Goal: Task Accomplishment & Management: Manage account settings

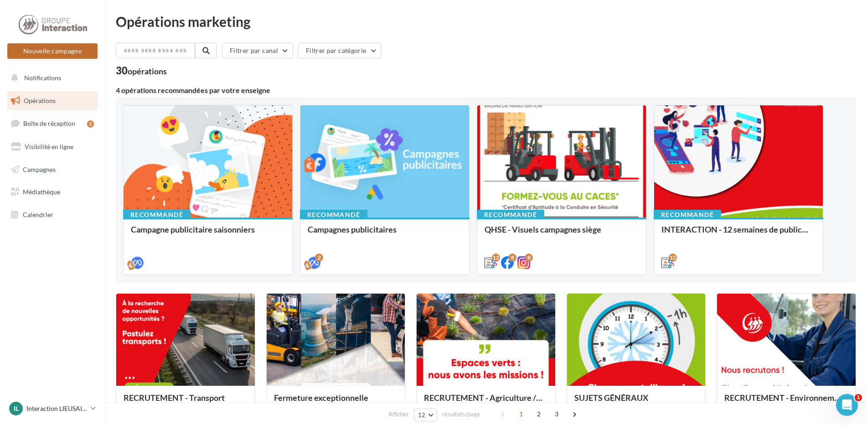
click at [62, 47] on button "Nouvelle campagne" at bounding box center [52, 51] width 90 height 16
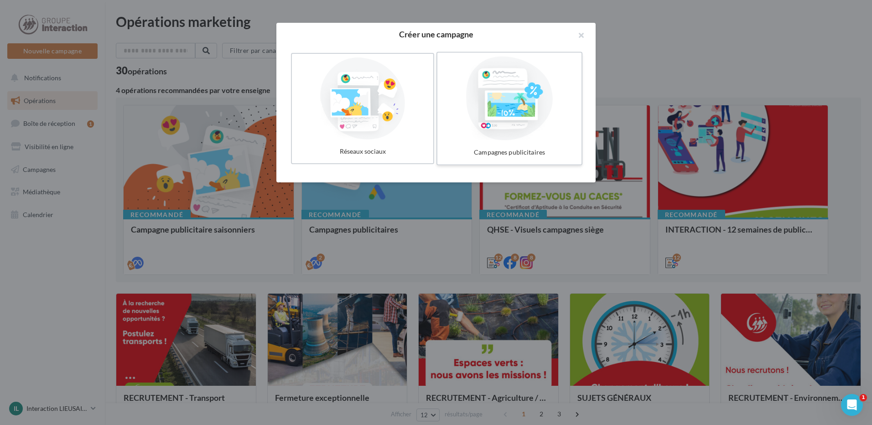
click at [488, 107] on div at bounding box center [509, 99] width 137 height 84
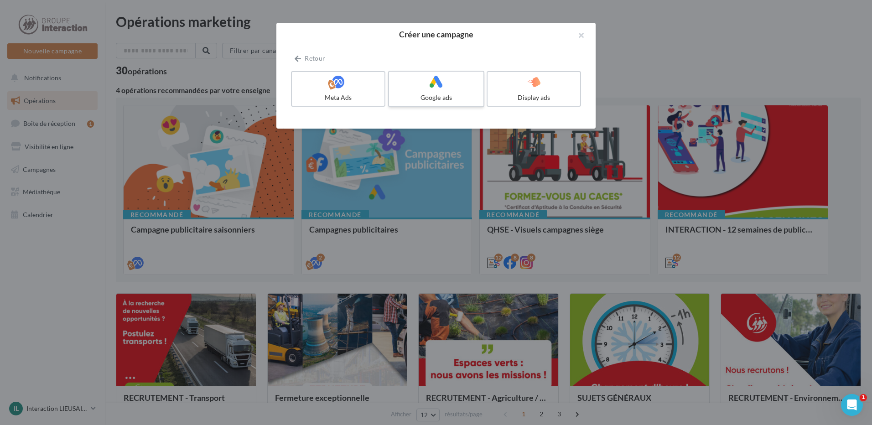
click at [433, 87] on icon at bounding box center [436, 81] width 13 height 13
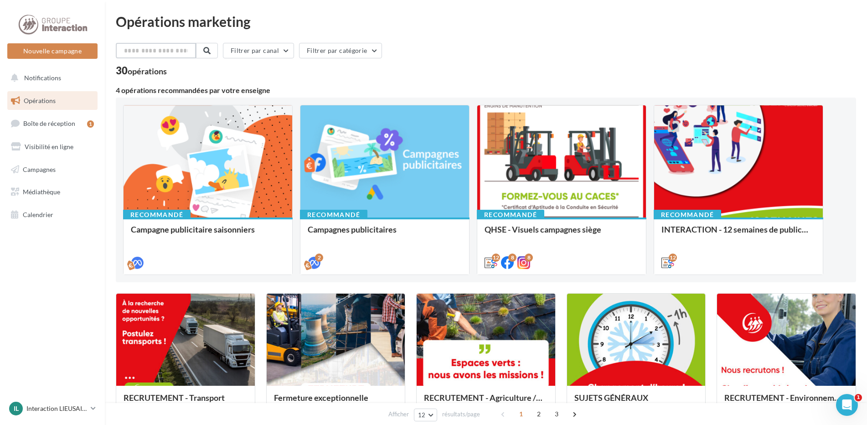
click at [171, 49] on input "text" at bounding box center [156, 51] width 80 height 16
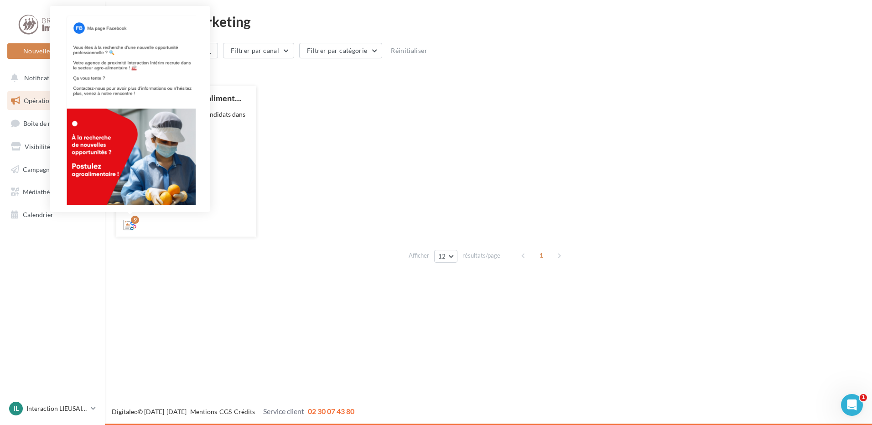
type input "****"
click at [130, 222] on icon at bounding box center [130, 224] width 13 height 13
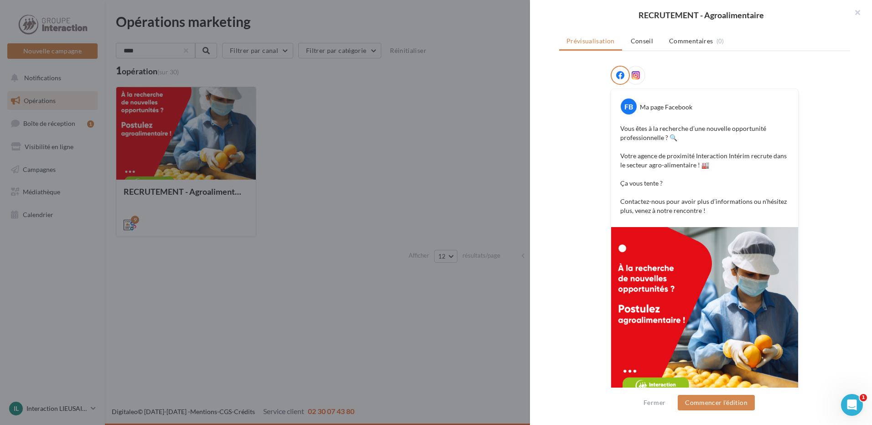
scroll to position [167, 0]
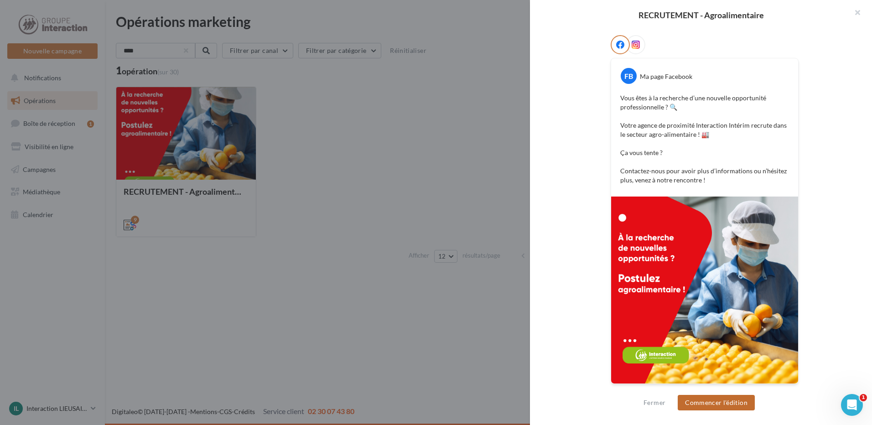
click at [701, 406] on button "Commencer l'édition" at bounding box center [716, 403] width 77 height 16
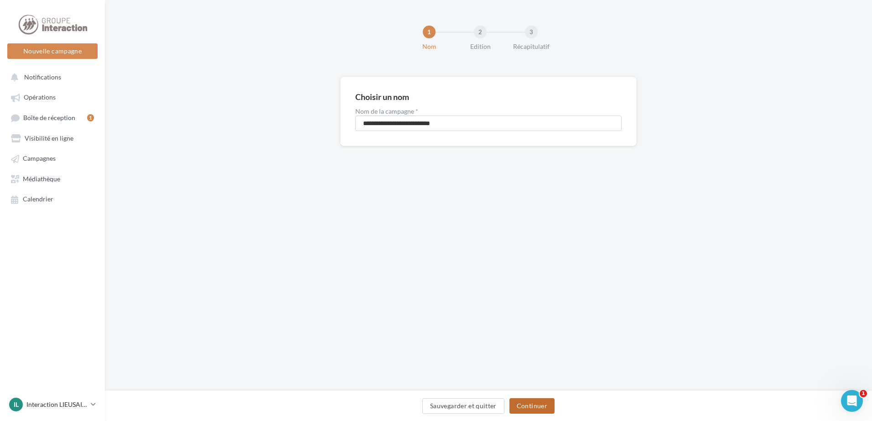
click at [534, 410] on button "Continuer" at bounding box center [531, 406] width 45 height 16
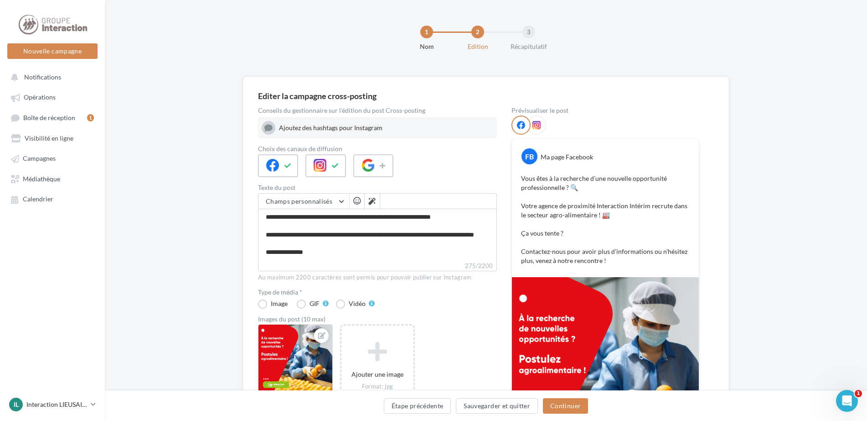
scroll to position [34, 0]
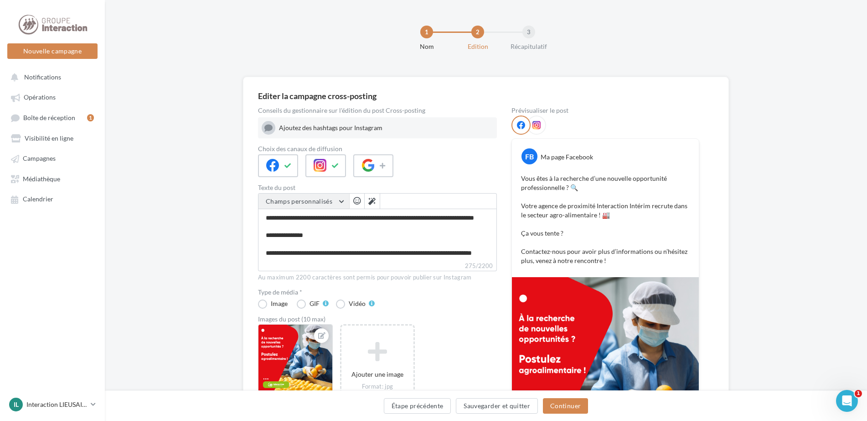
click at [338, 205] on button "Champs personnalisés" at bounding box center [304, 201] width 91 height 16
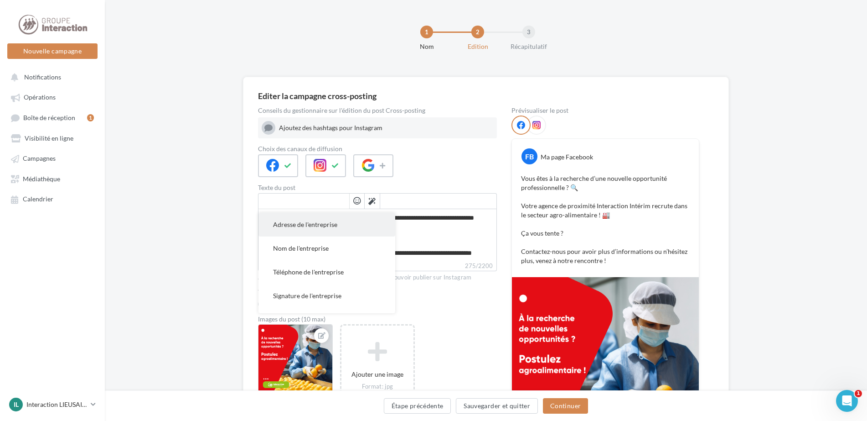
click at [337, 223] on span "Adresse de l'entreprise" at bounding box center [305, 224] width 64 height 8
type textarea "**********"
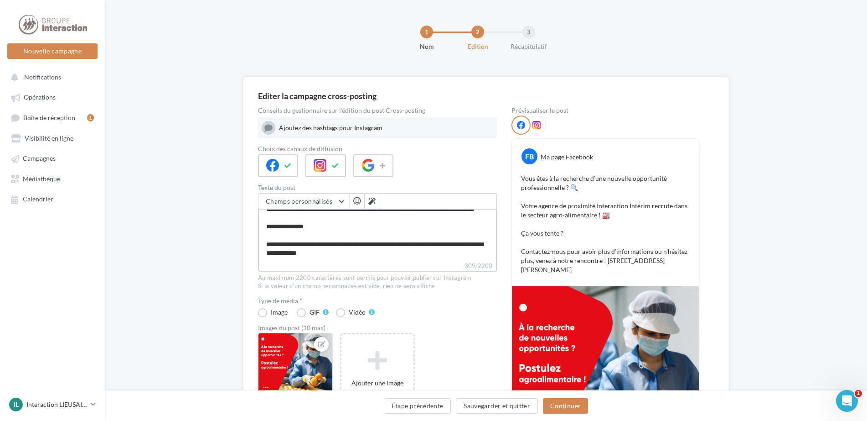
drag, startPoint x: 302, startPoint y: 252, endPoint x: 348, endPoint y: 254, distance: 45.7
click at [348, 254] on textarea "**********" at bounding box center [377, 234] width 239 height 52
type textarea "**********"
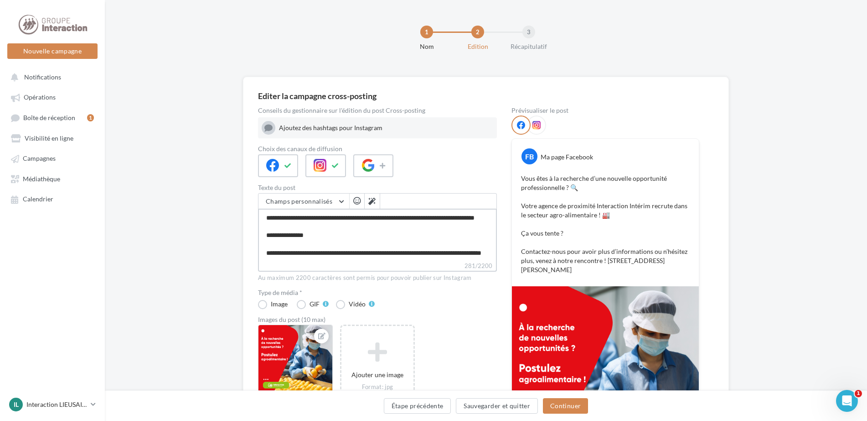
type textarea "**********"
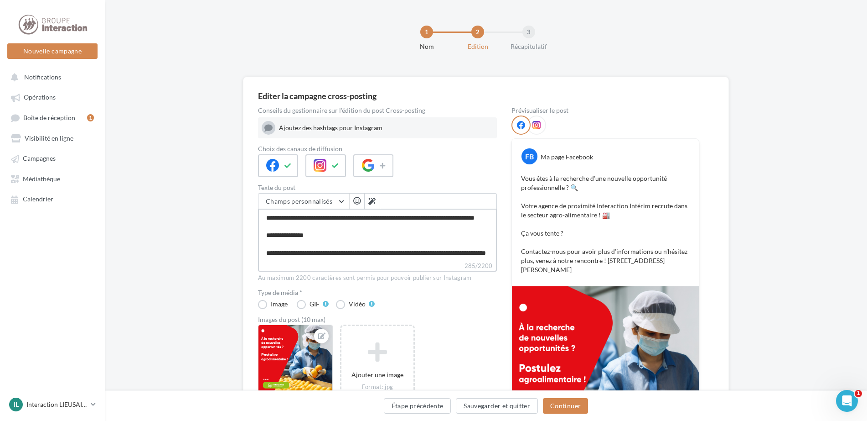
type textarea "**********"
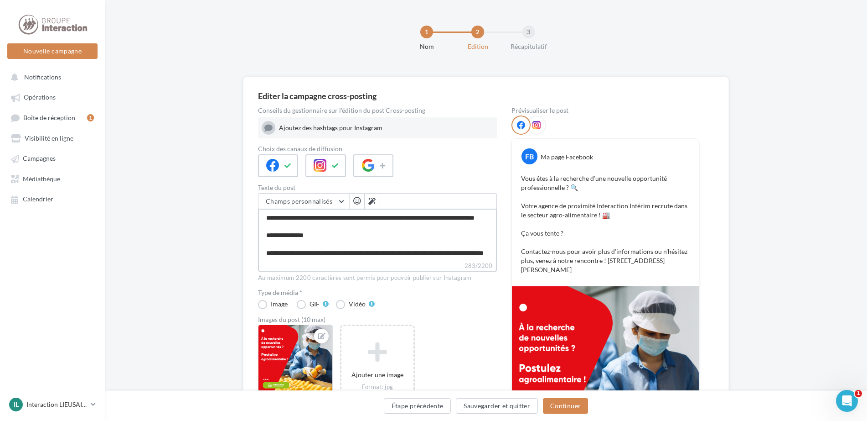
type textarea "**********"
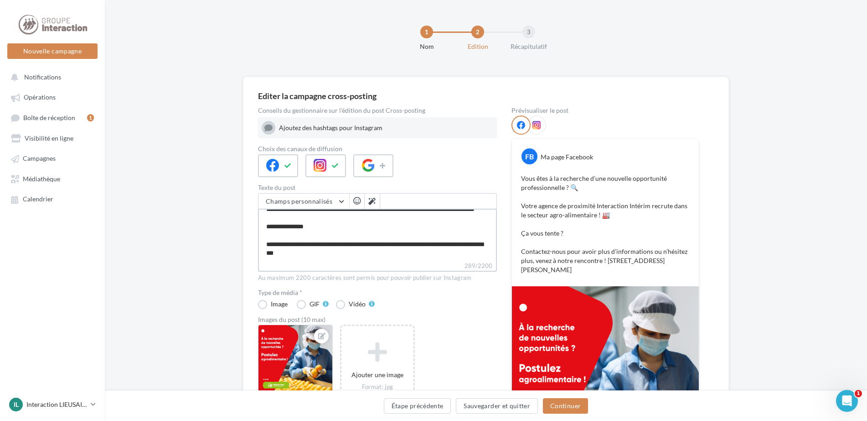
type textarea "**********"
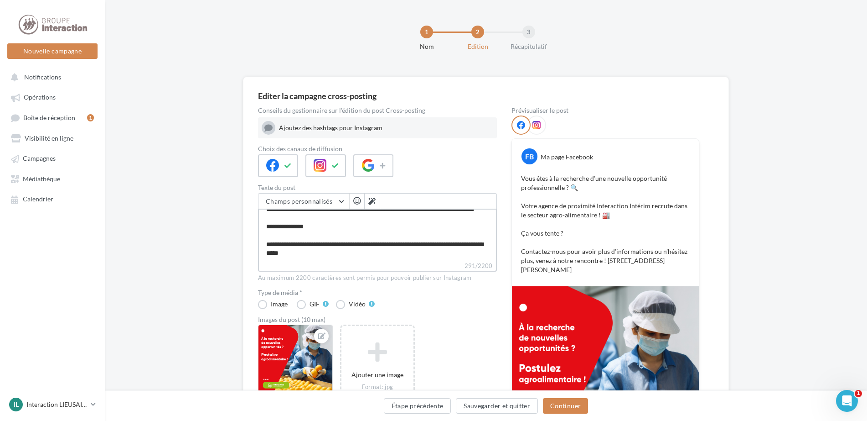
type textarea "**********"
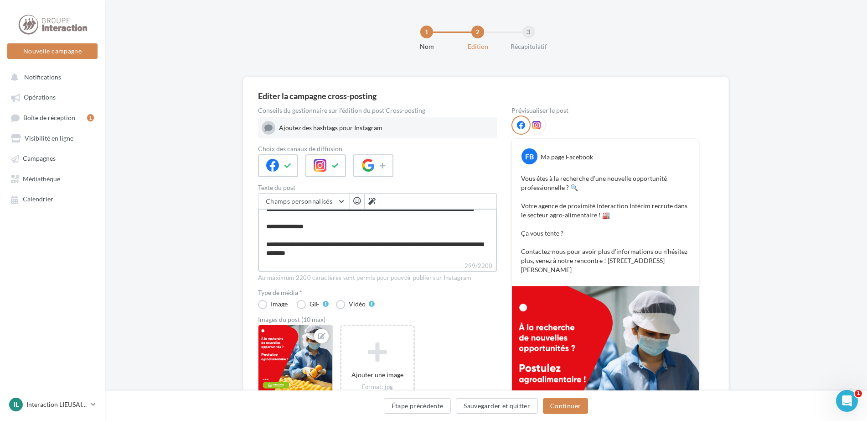
type textarea "**********"
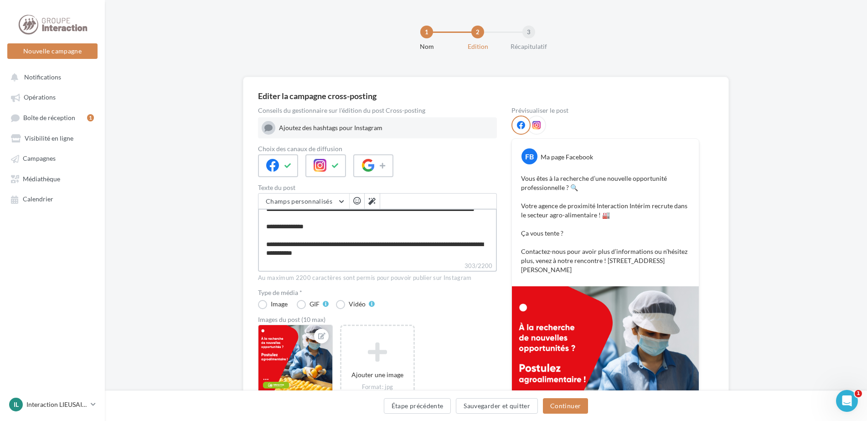
type textarea "**********"
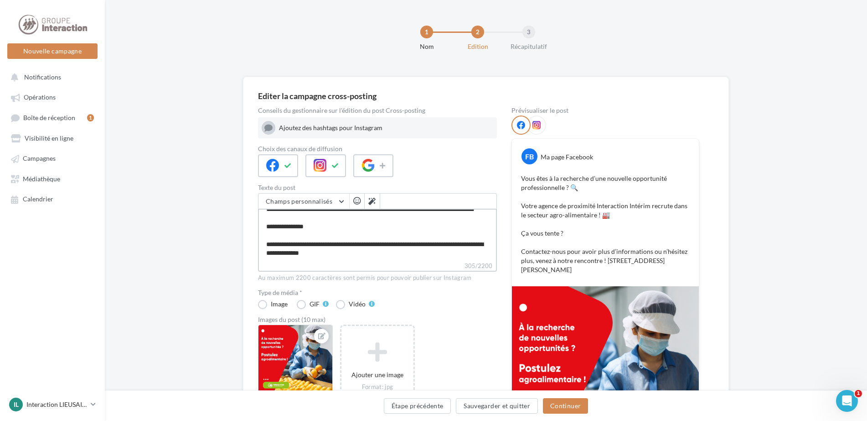
type textarea "**********"
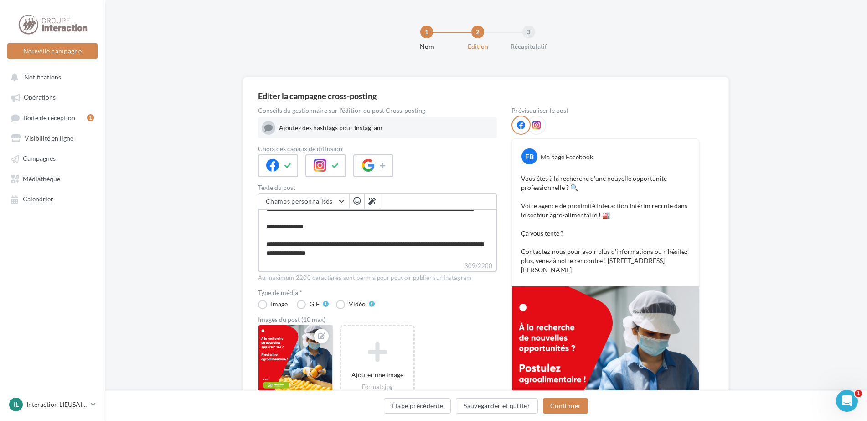
type textarea "**********"
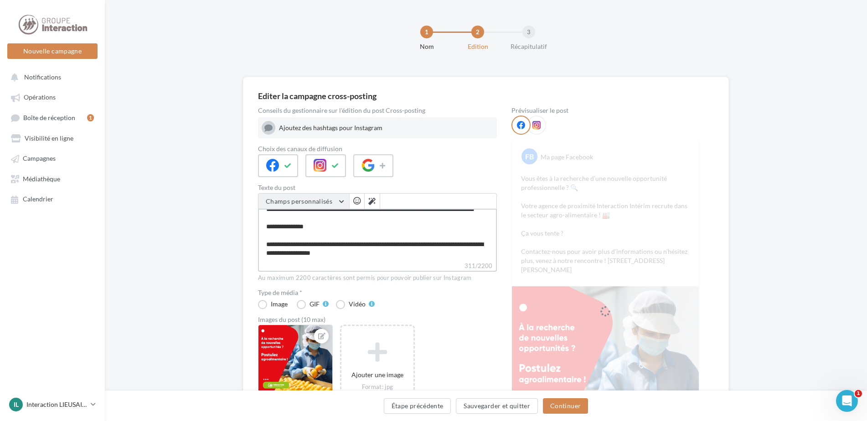
type textarea "**********"
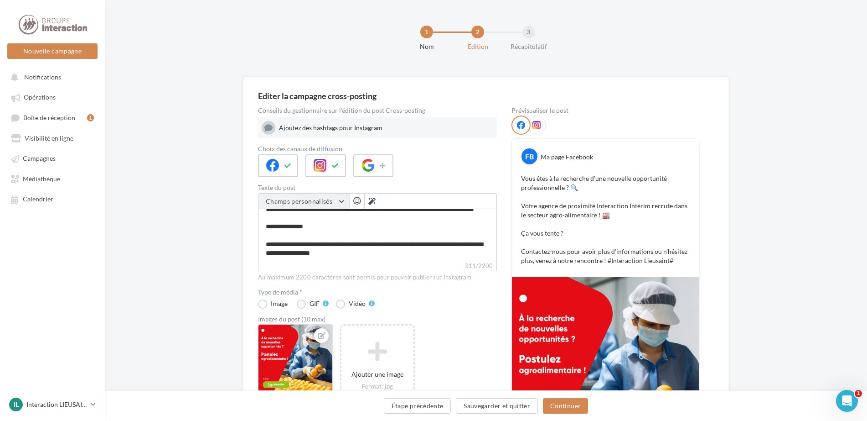
scroll to position [34, 0]
click at [325, 206] on button "Champs personnalisés" at bounding box center [304, 201] width 91 height 16
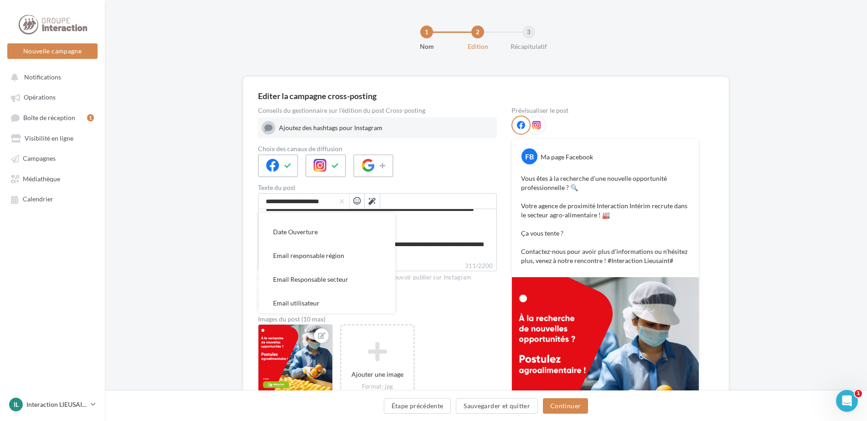
scroll to position [228, 0]
click at [443, 329] on div "Recrutement métier agroalimentaire ... Ajouter une image Format: jpg Taille min…" at bounding box center [381, 388] width 246 height 128
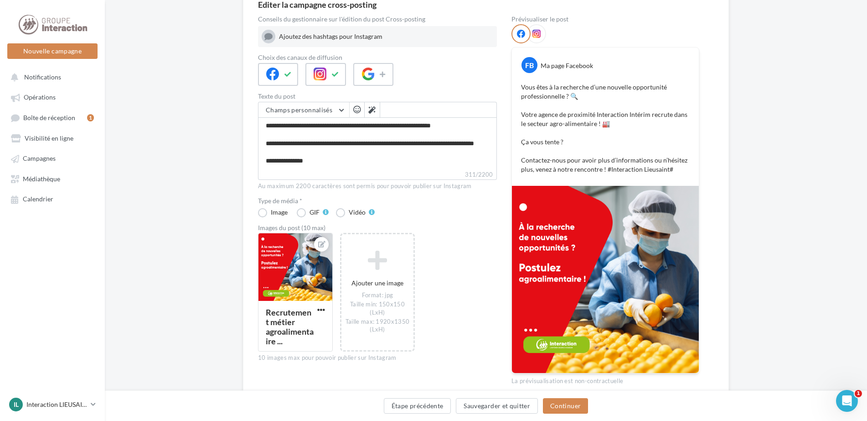
scroll to position [132, 0]
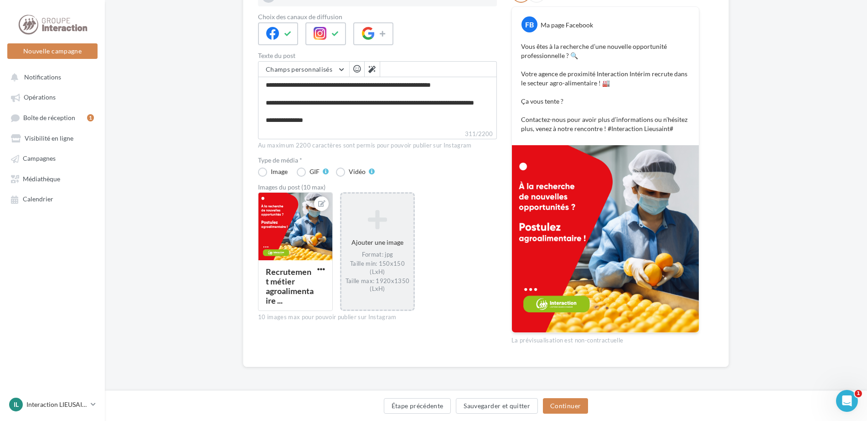
click at [386, 220] on icon at bounding box center [377, 219] width 65 height 22
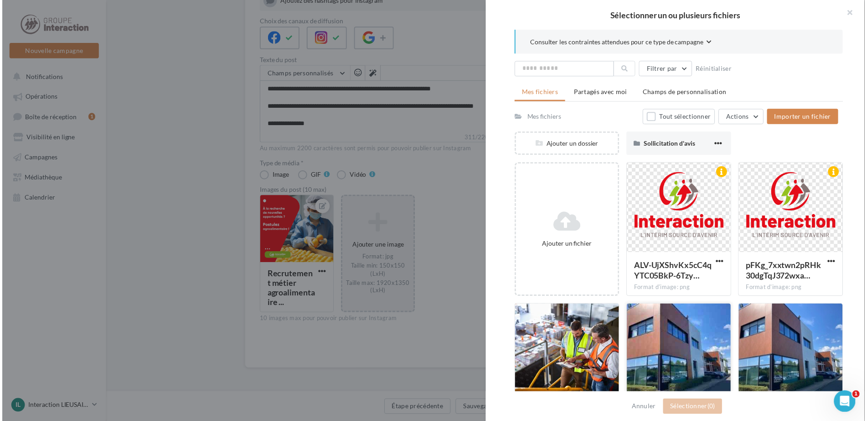
scroll to position [52, 0]
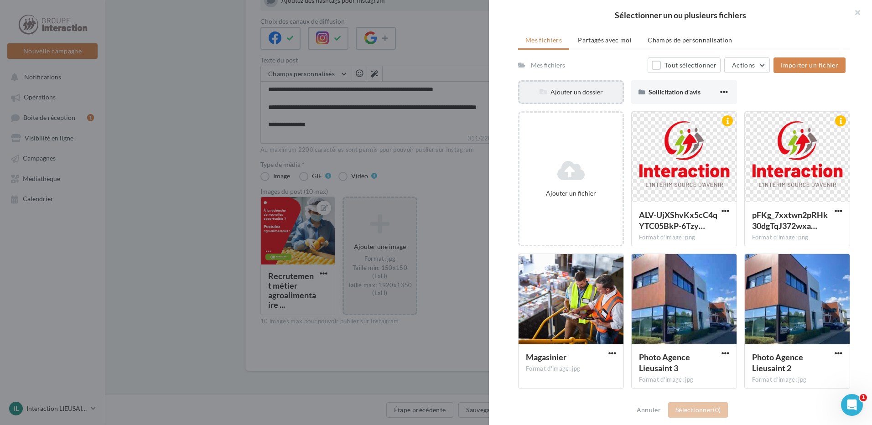
click at [568, 90] on div "Ajouter un dossier" at bounding box center [570, 92] width 103 height 9
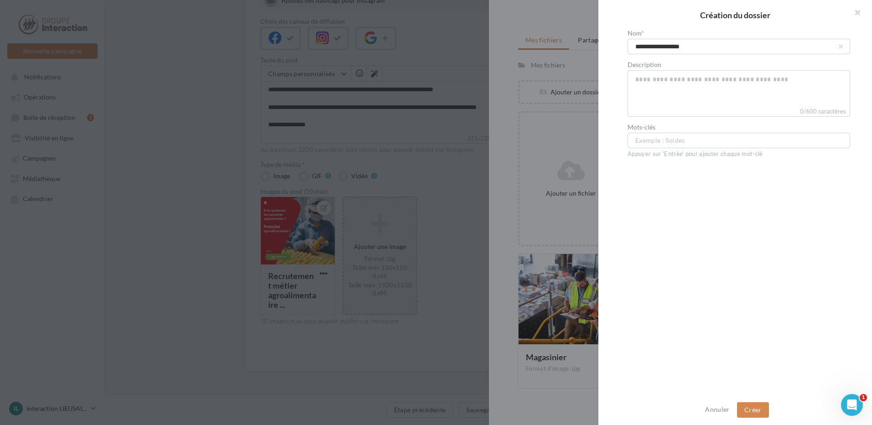
type input "**********"
click at [701, 95] on textarea "Description" at bounding box center [739, 88] width 223 height 36
click at [758, 408] on button "Créer" at bounding box center [753, 410] width 32 height 16
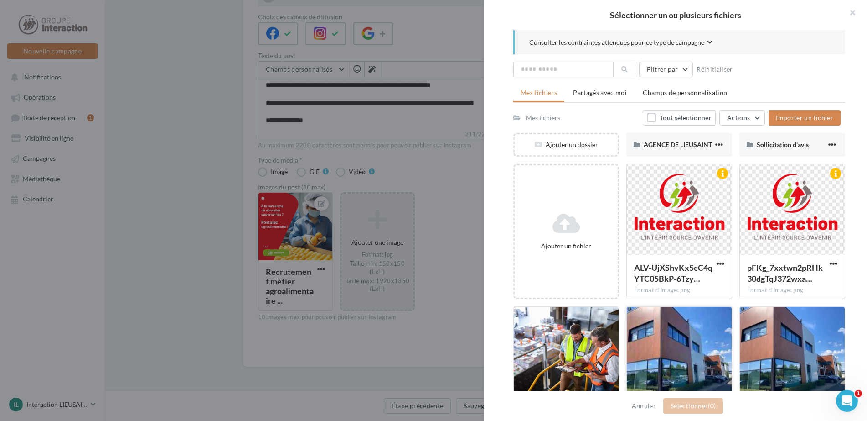
scroll to position [0, 0]
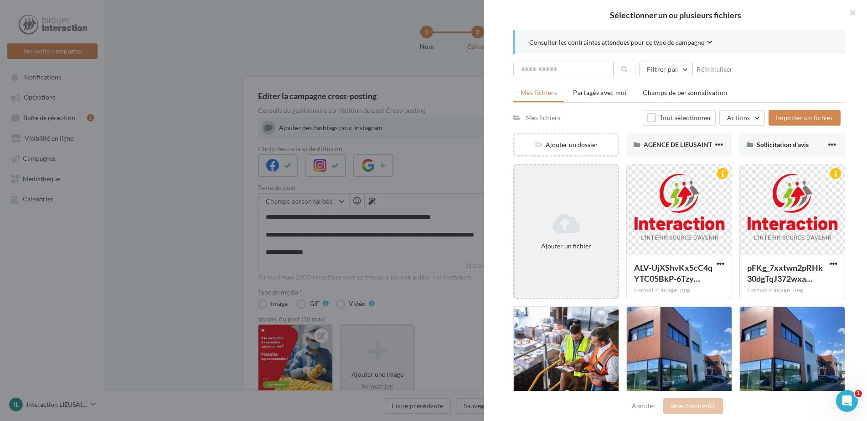
drag, startPoint x: 534, startPoint y: 202, endPoint x: 526, endPoint y: 231, distance: 30.6
click at [526, 231] on div "Ajouter un fichier" at bounding box center [567, 231] width 106 height 135
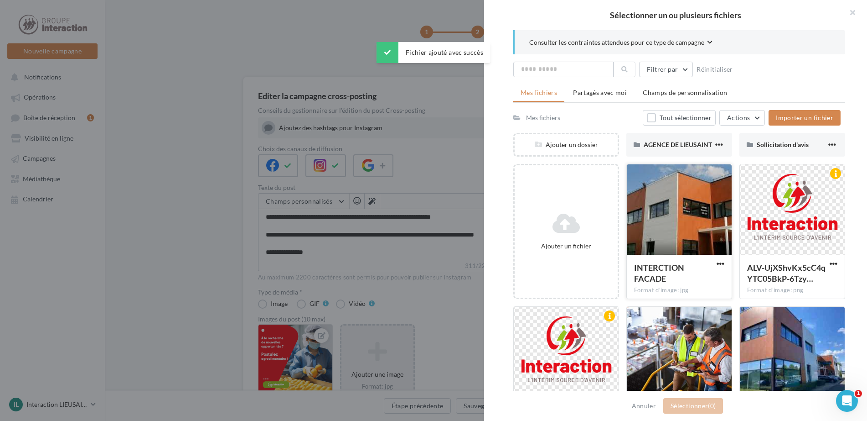
click at [649, 205] on div at bounding box center [679, 209] width 105 height 91
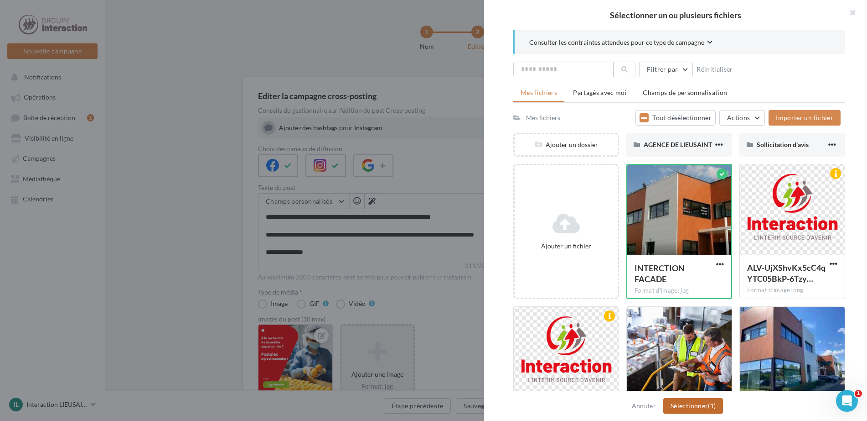
click at [702, 407] on button "Sélectionner (1)" at bounding box center [694, 406] width 60 height 16
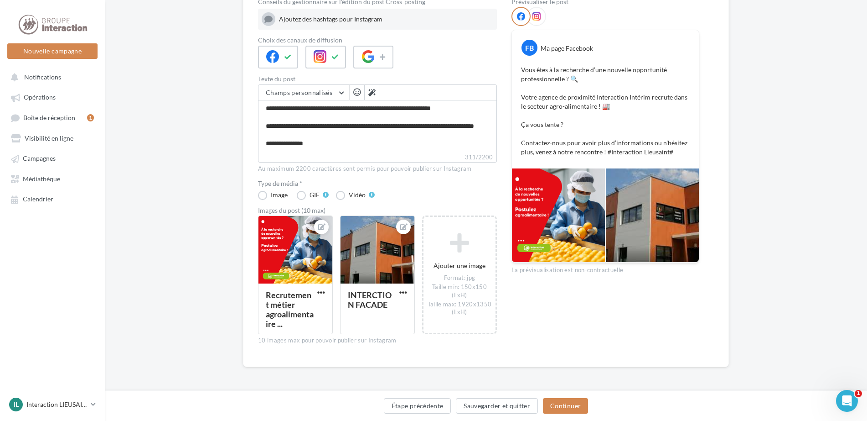
scroll to position [34, 0]
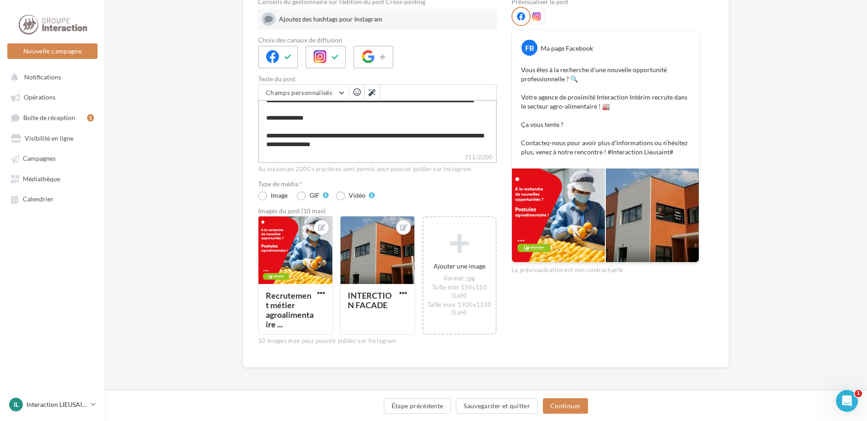
click at [331, 146] on textarea "**********" at bounding box center [377, 126] width 239 height 52
type textarea "**********"
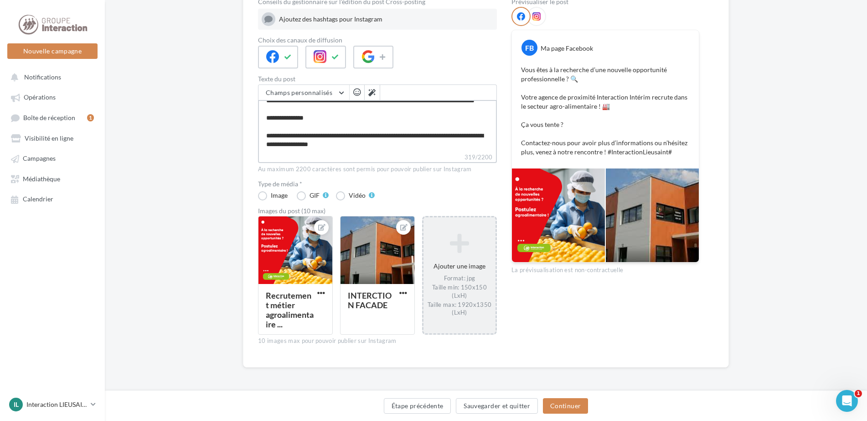
scroll to position [109, 0]
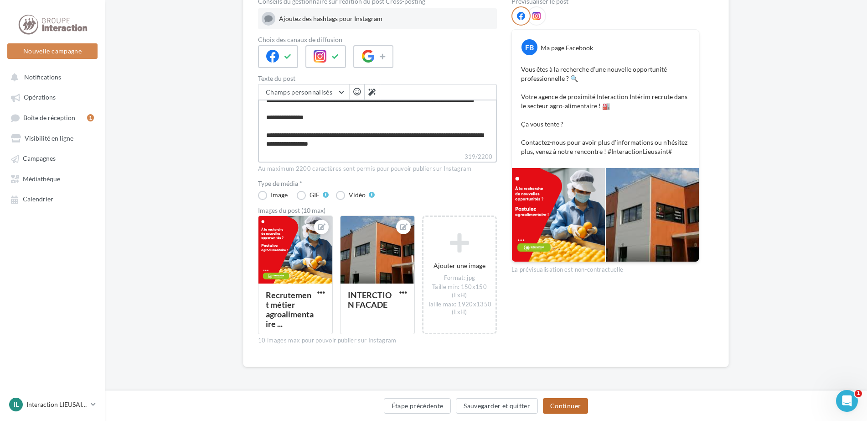
type textarea "**********"
click at [575, 405] on button "Continuer" at bounding box center [565, 406] width 45 height 16
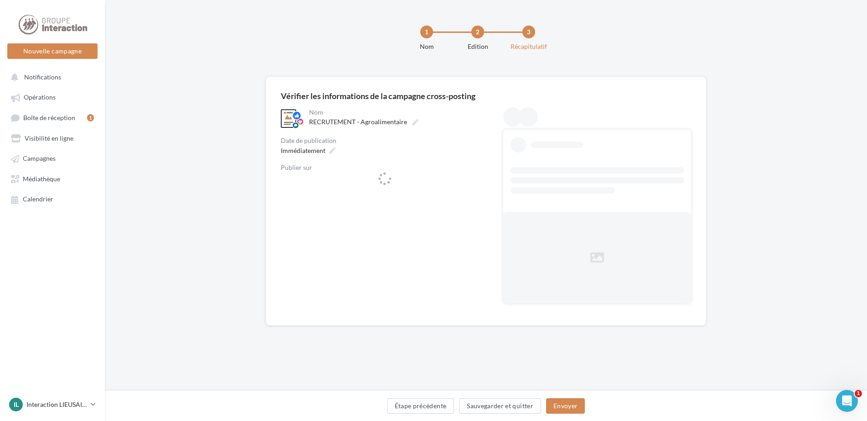
scroll to position [0, 0]
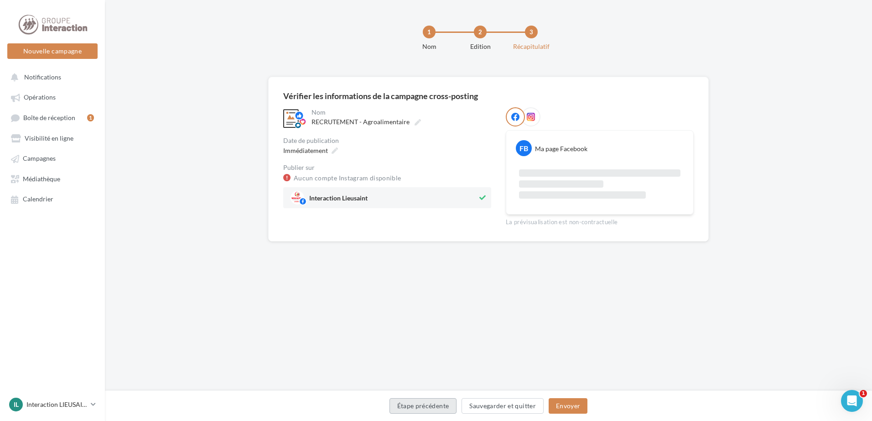
click at [424, 403] on button "Étape précédente" at bounding box center [424, 406] width 68 height 16
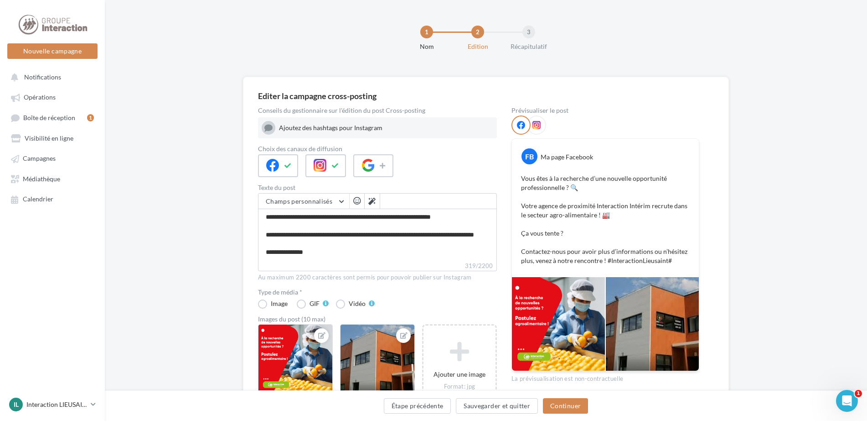
click at [538, 122] on icon at bounding box center [537, 125] width 8 height 8
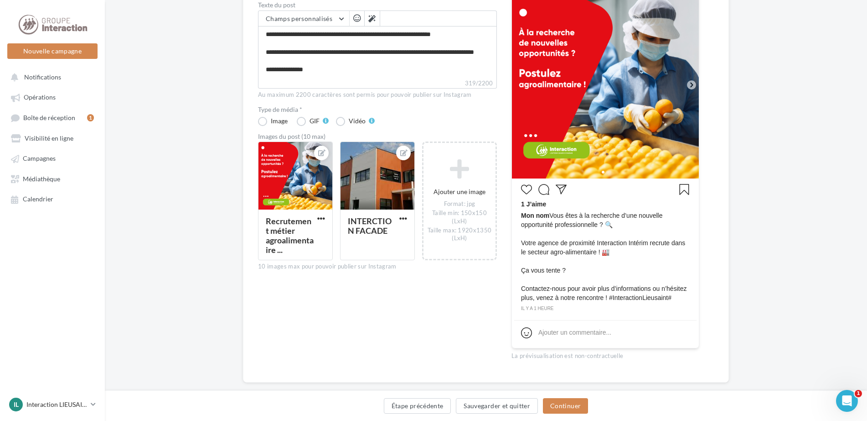
scroll to position [198, 0]
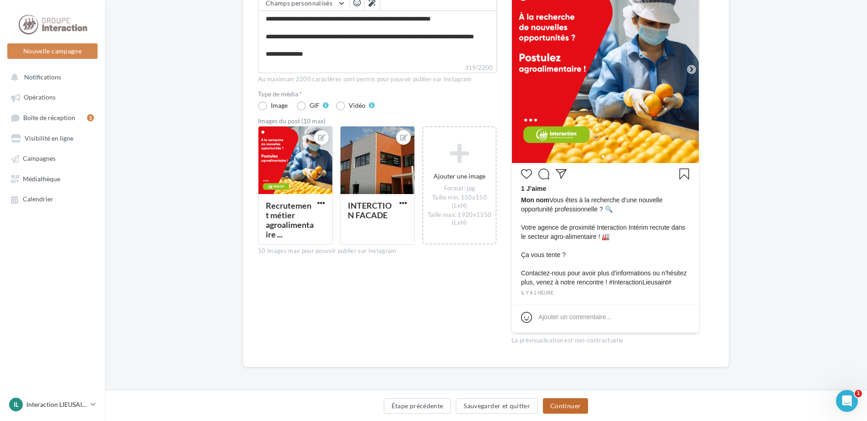
click at [576, 410] on button "Continuer" at bounding box center [565, 406] width 45 height 16
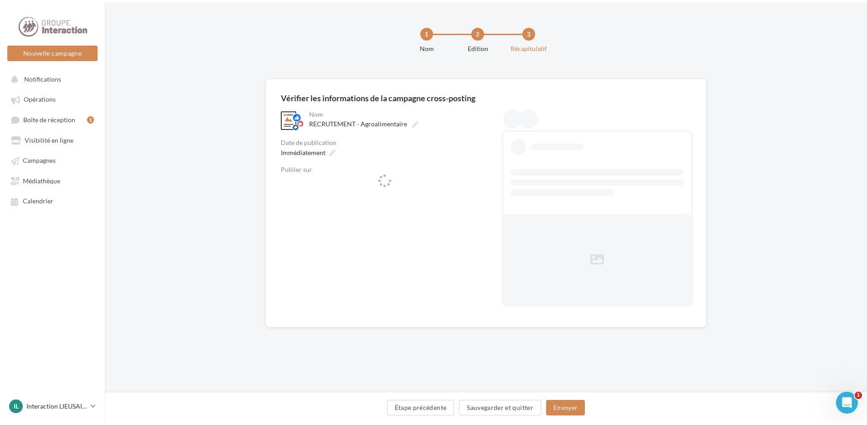
scroll to position [0, 0]
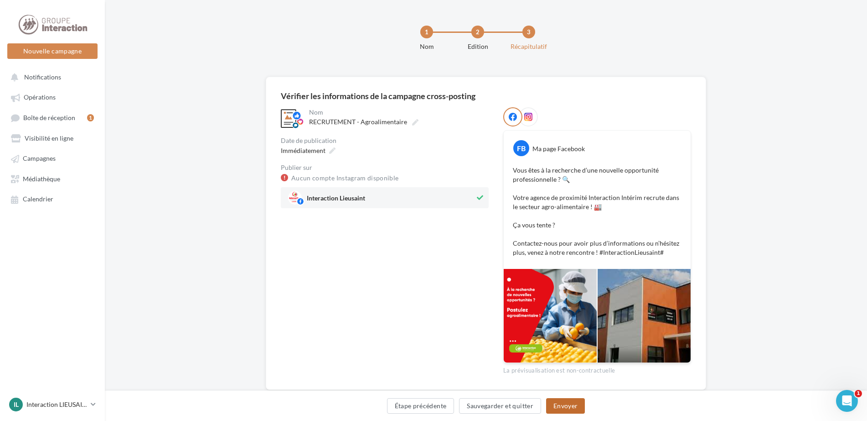
click at [561, 406] on button "Envoyer" at bounding box center [565, 406] width 39 height 16
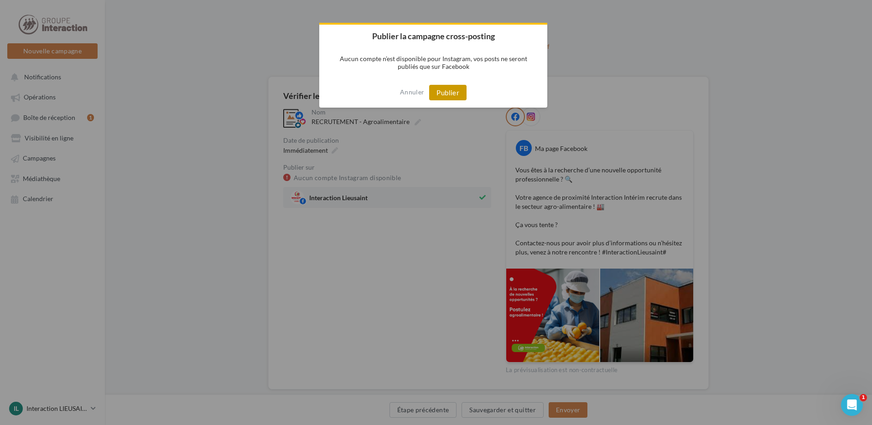
click at [456, 98] on button "Publier" at bounding box center [447, 93] width 37 height 16
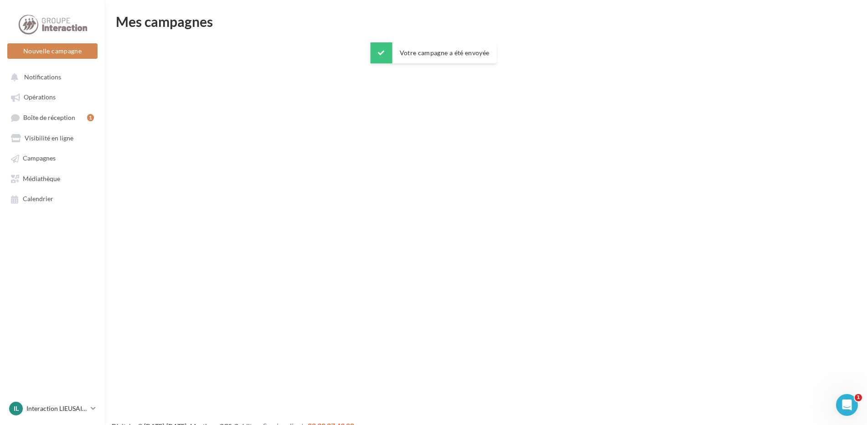
click at [436, 183] on div "Nouvelle campagne Nouvelle campagne Notifications Opérations Boîte de réception…" at bounding box center [433, 227] width 867 height 425
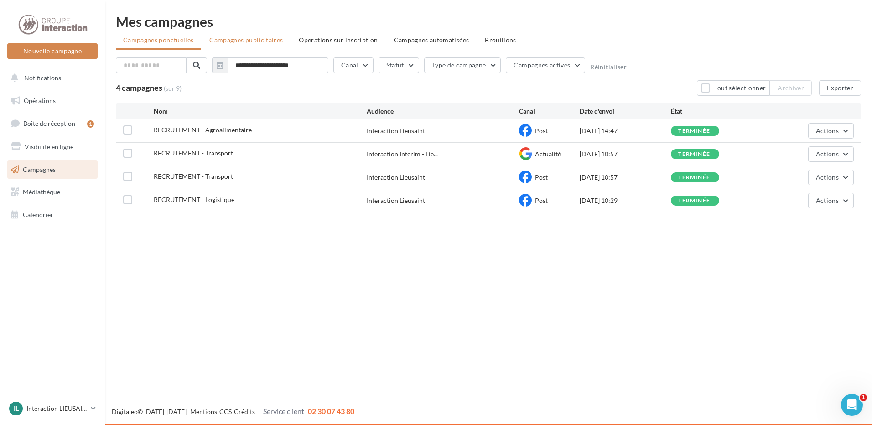
click at [252, 36] on li "Campagnes publicitaires" at bounding box center [246, 40] width 88 height 16
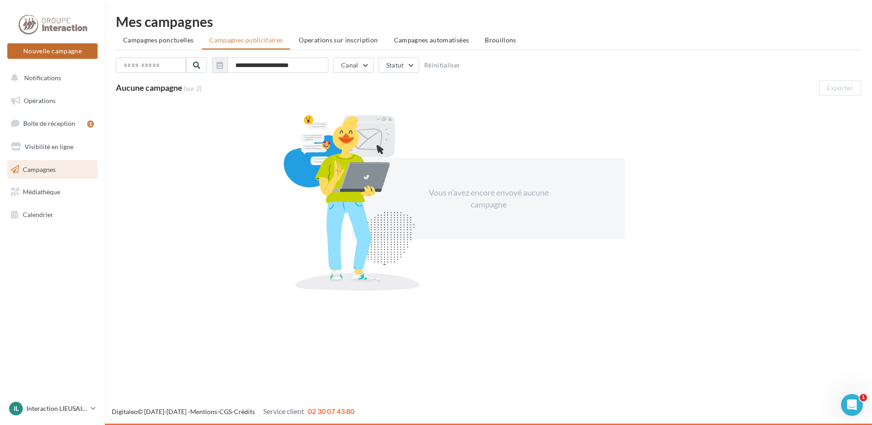
click at [92, 52] on button "Nouvelle campagne" at bounding box center [52, 51] width 90 height 16
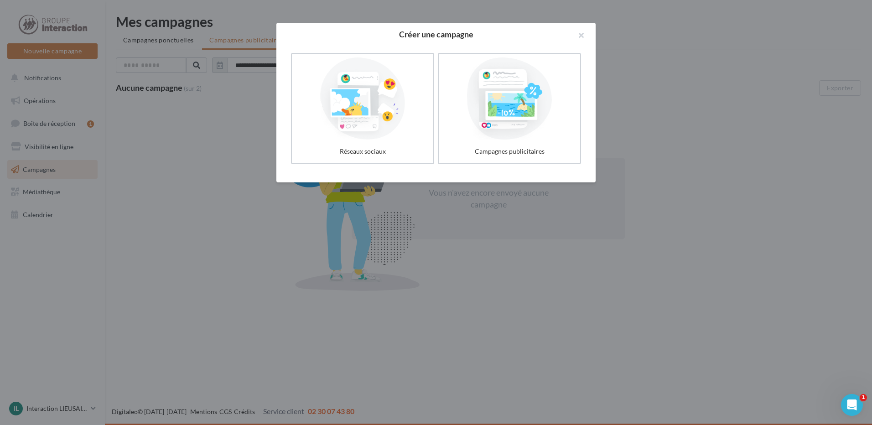
click at [467, 135] on div at bounding box center [509, 98] width 134 height 82
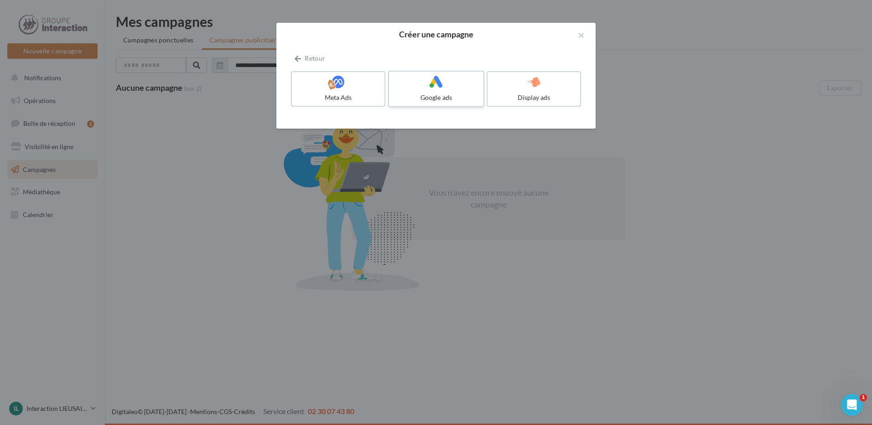
click at [451, 100] on div "Google ads" at bounding box center [436, 97] width 87 height 9
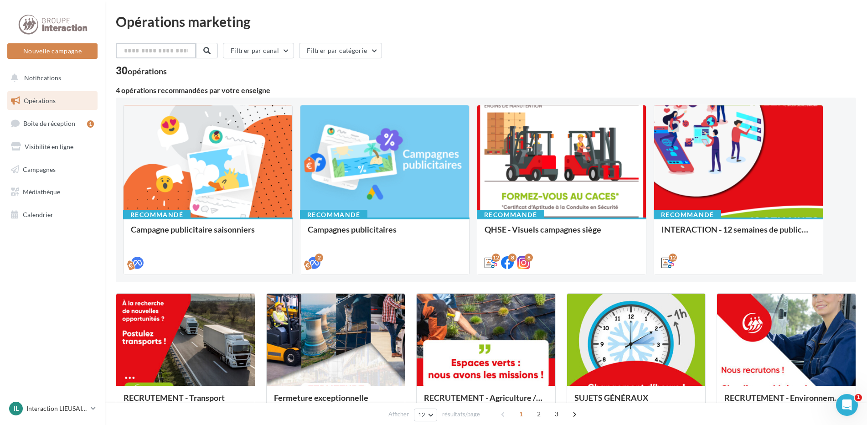
click at [173, 50] on input "text" at bounding box center [156, 51] width 80 height 16
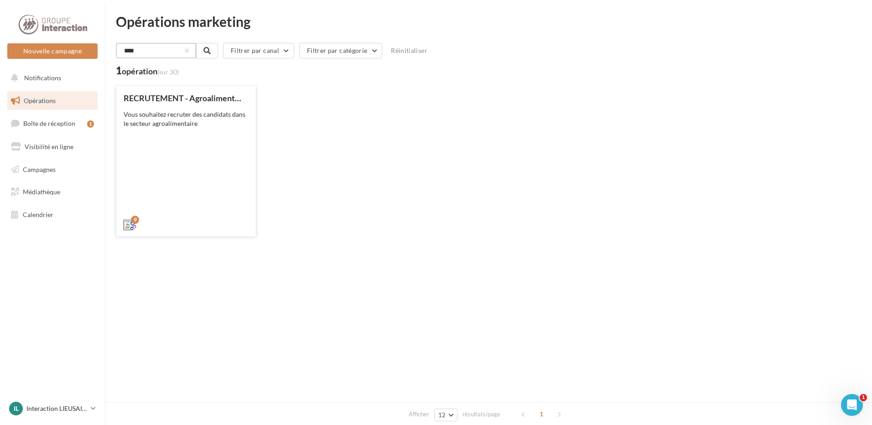
type input "****"
click at [191, 137] on div "RECRUTEMENT - Agroalimentaire Vous souhaitez recruter des candidats dans le sec…" at bounding box center [186, 160] width 125 height 135
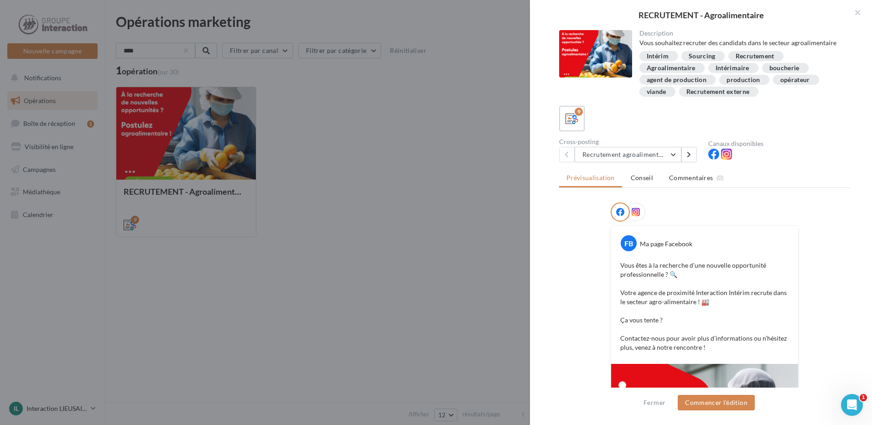
click at [697, 154] on div "Recrutement agroalimentaire 1 Recrutement agroalimentaire 1 Recrutement agroali…" at bounding box center [630, 155] width 142 height 16
click at [693, 154] on button at bounding box center [689, 155] width 16 height 16
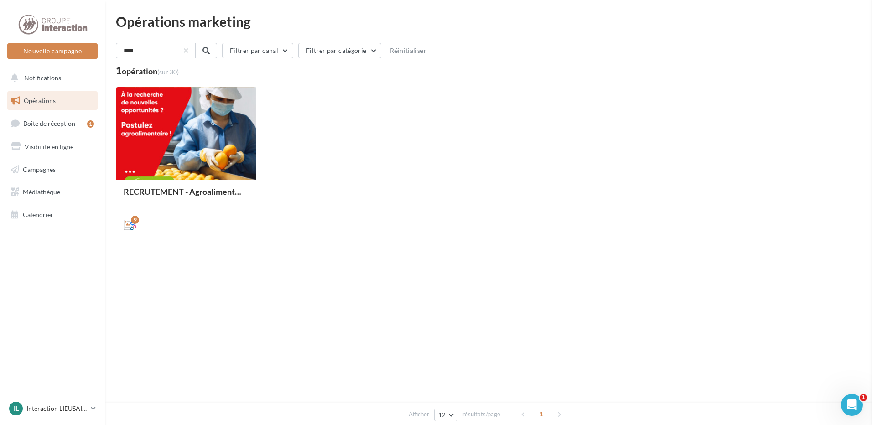
click at [116, 274] on div "RECRUTEMENT - Agroalimentaire Description Vous souhaitez recruter des candidats…" at bounding box center [488, 274] width 745 height 0
click at [64, 146] on span "Visibilité en ligne" at bounding box center [49, 147] width 49 height 8
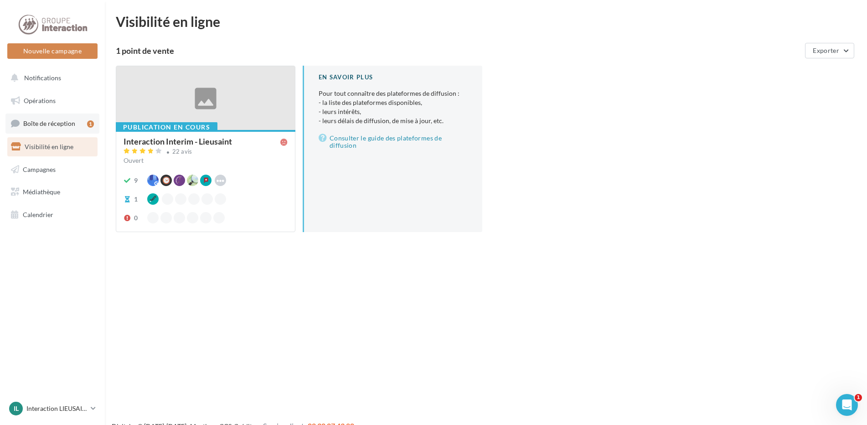
click at [55, 125] on span "Boîte de réception" at bounding box center [49, 123] width 52 height 8
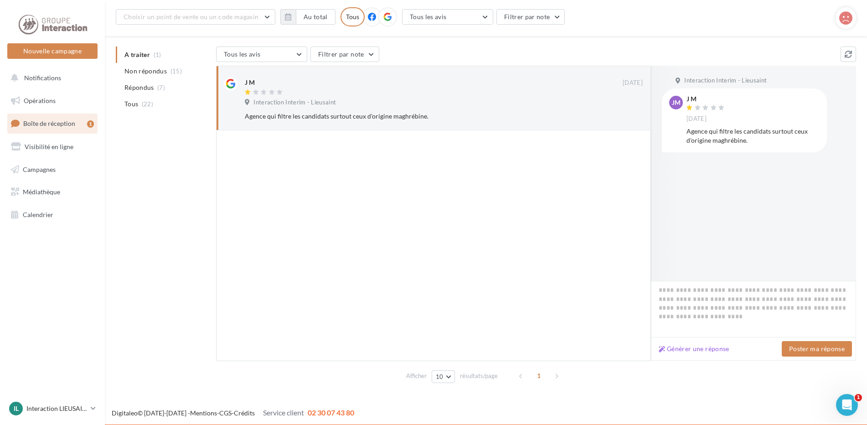
scroll to position [87, 0]
click at [707, 346] on button "Générer une réponse" at bounding box center [694, 348] width 78 height 11
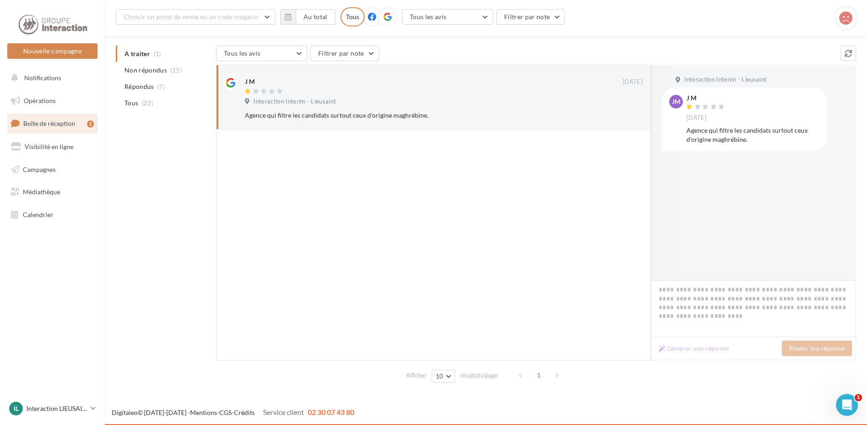
type textarea "**********"
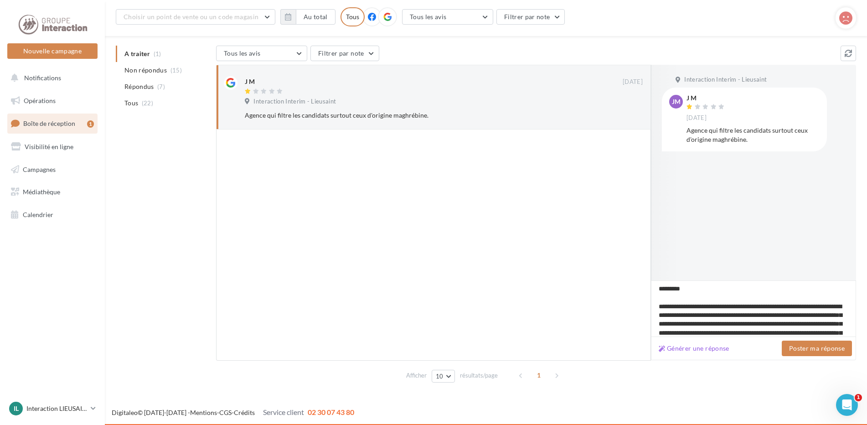
scroll to position [46, 0]
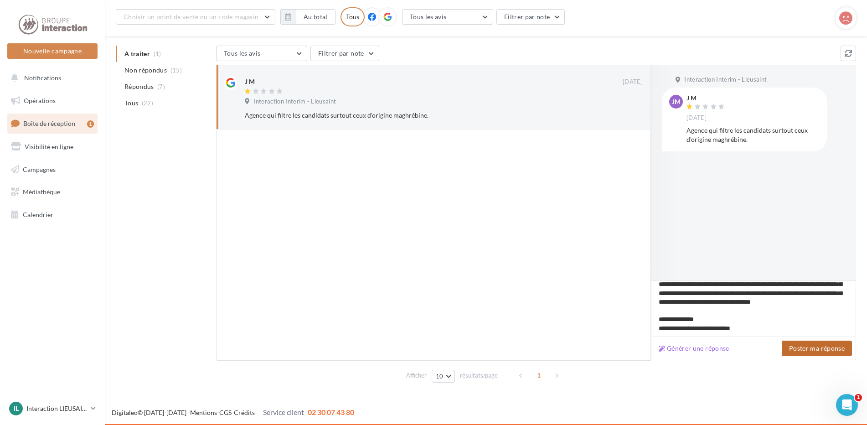
click at [819, 349] on button "Poster ma réponse" at bounding box center [817, 349] width 70 height 16
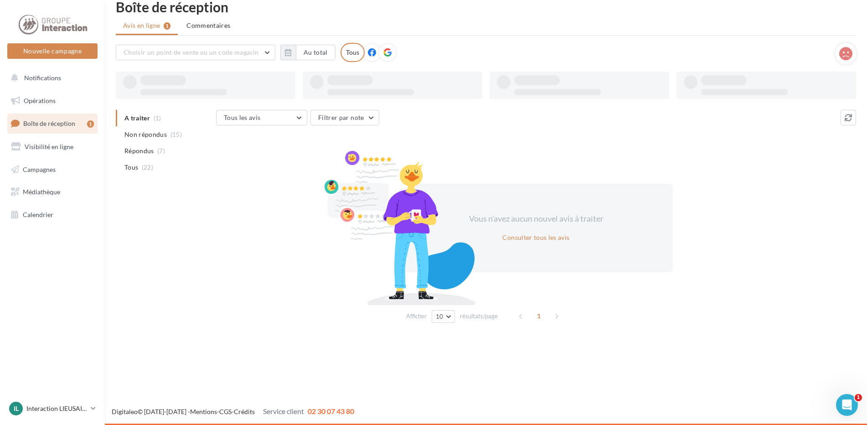
scroll to position [15, 0]
click at [433, 84] on div "14" at bounding box center [401, 82] width 148 height 10
click at [324, 83] on div "14 Avis non répondus" at bounding box center [392, 85] width 165 height 20
click at [317, 84] on icon at bounding box center [317, 82] width 7 height 7
click at [364, 94] on div at bounding box center [393, 95] width 180 height 7
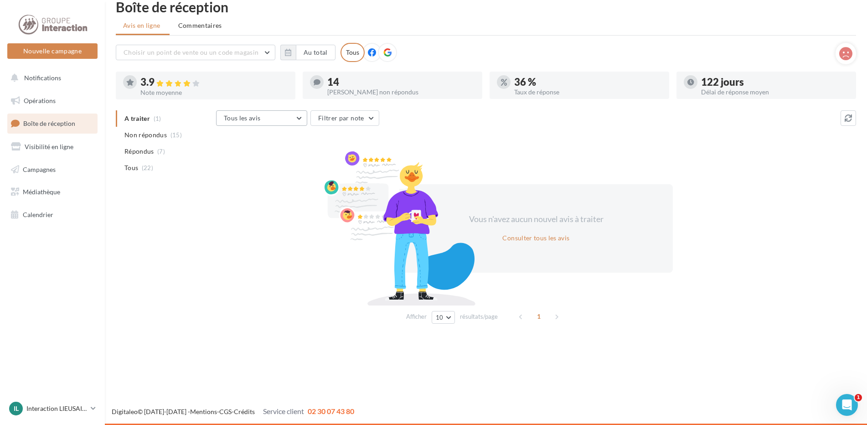
drag, startPoint x: 364, startPoint y: 89, endPoint x: 280, endPoint y: 125, distance: 92.3
click at [364, 89] on div "[PERSON_NAME] non répondus" at bounding box center [401, 92] width 148 height 6
click at [144, 140] on li "Non répondus (15)" at bounding box center [164, 135] width 97 height 16
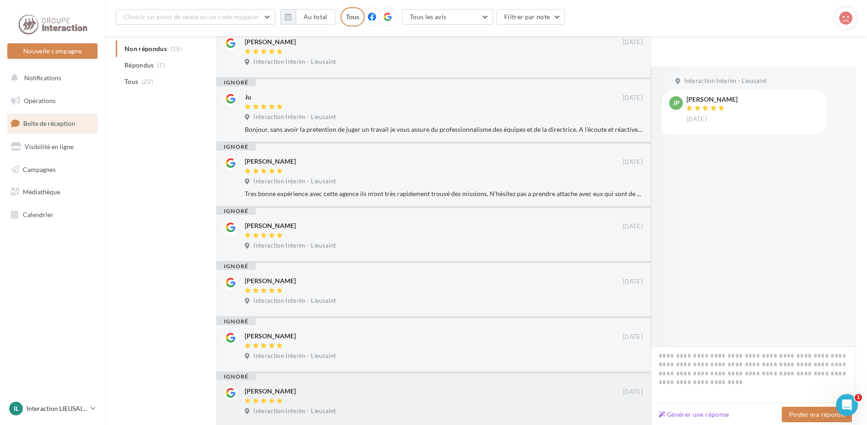
scroll to position [362, 0]
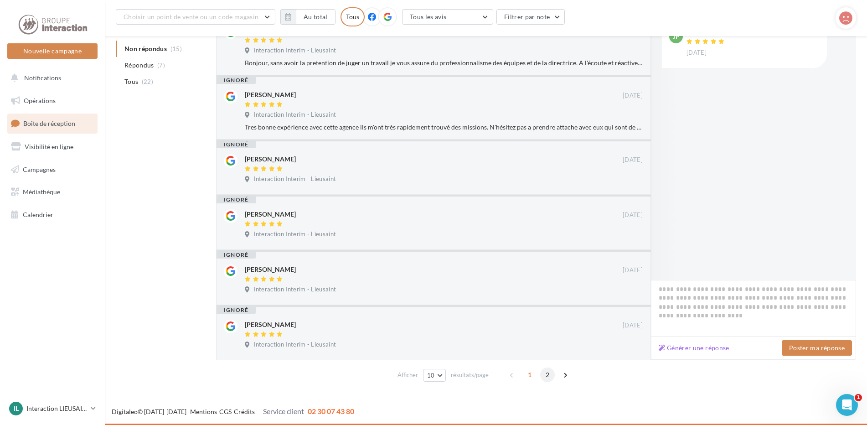
click at [551, 371] on span "2" at bounding box center [547, 375] width 15 height 15
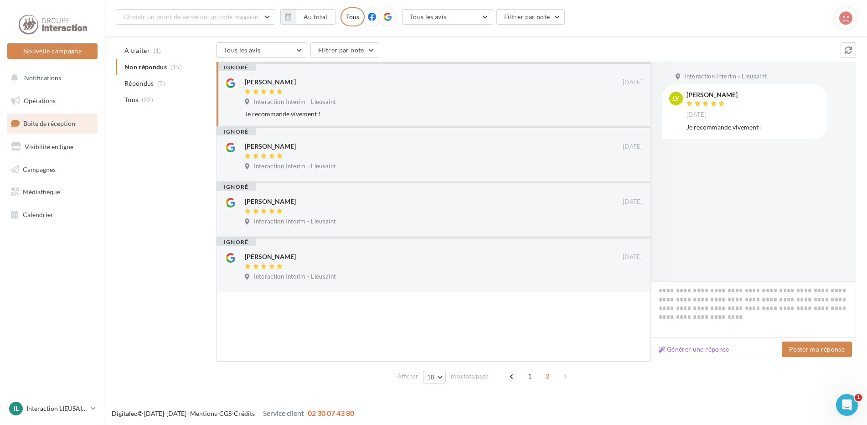
scroll to position [92, 0]
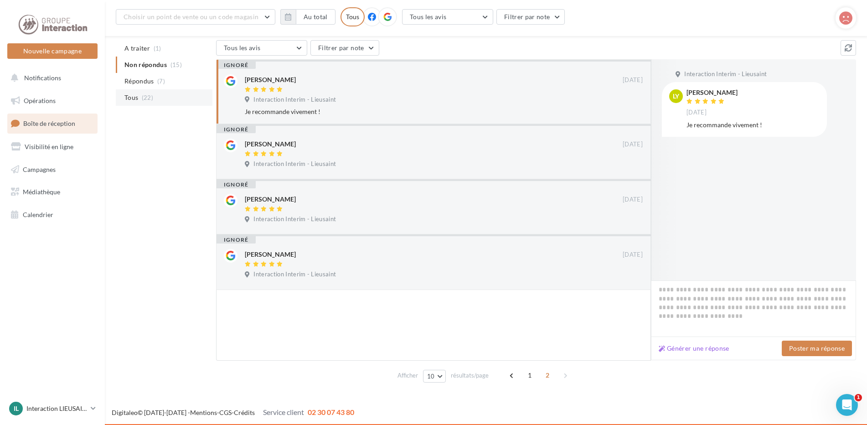
click at [151, 103] on li "Tous (22)" at bounding box center [164, 97] width 97 height 16
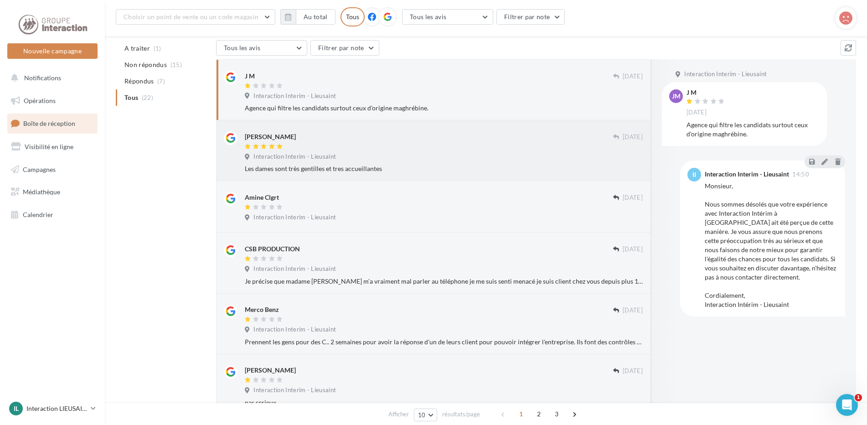
click at [580, 162] on div "Interaction Interim - Lieusaint" at bounding box center [444, 158] width 398 height 10
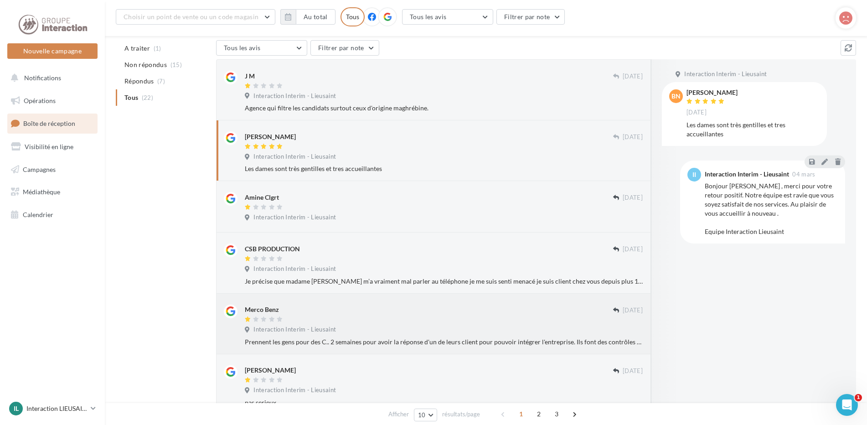
click at [606, 338] on div "Prennent les gens pour des C.. 2 semaines pour avoir la réponse d'un de leurs c…" at bounding box center [444, 342] width 398 height 9
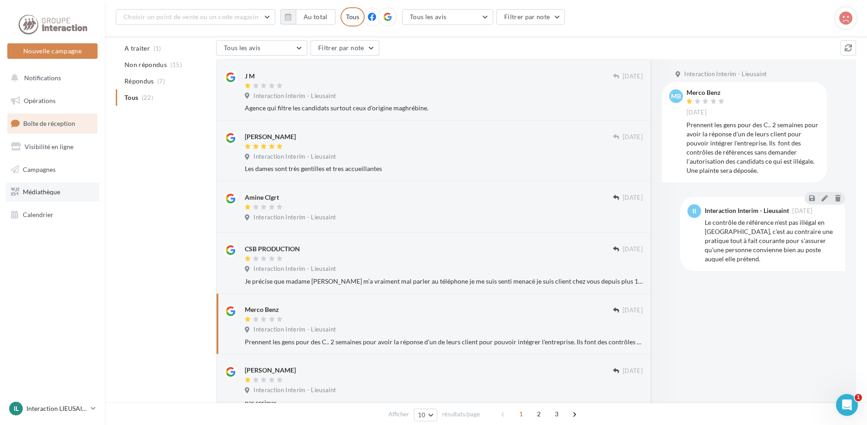
click at [45, 190] on span "Médiathèque" at bounding box center [41, 192] width 37 height 8
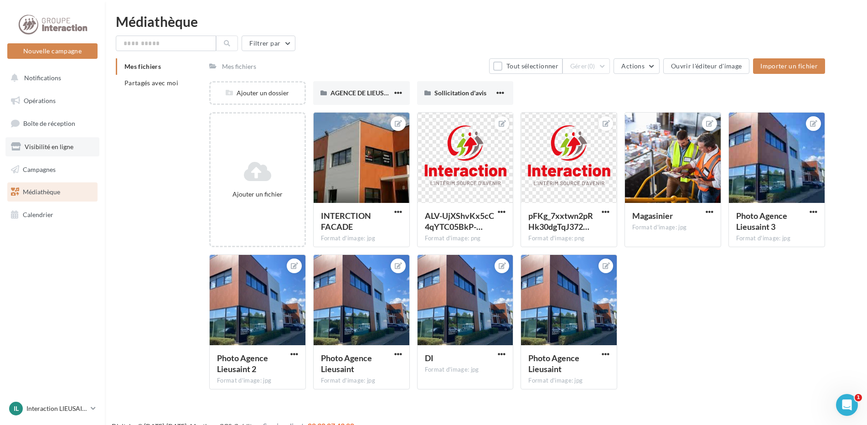
click at [50, 145] on span "Visibilité en ligne" at bounding box center [49, 147] width 49 height 8
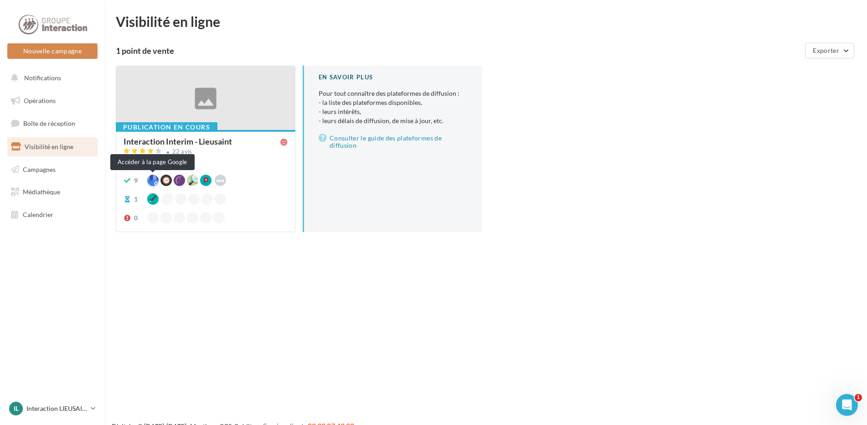
click at [157, 178] on div at bounding box center [152, 180] width 11 height 11
click at [48, 121] on span "Boîte de réception" at bounding box center [49, 123] width 52 height 8
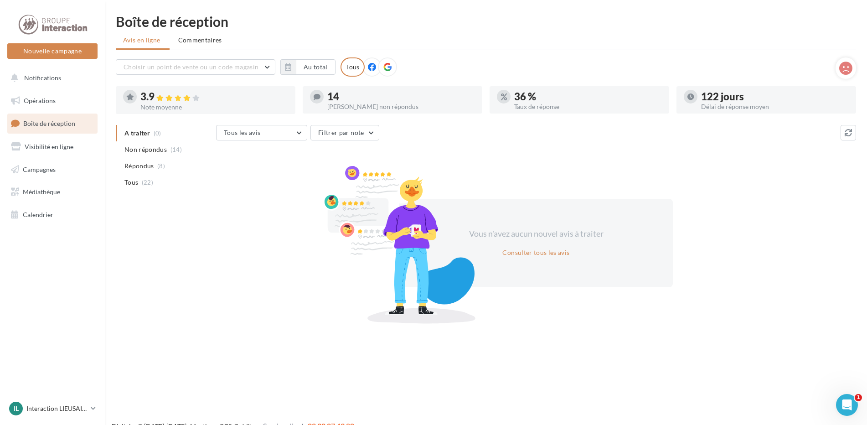
click at [389, 67] on icon at bounding box center [388, 67] width 8 height 8
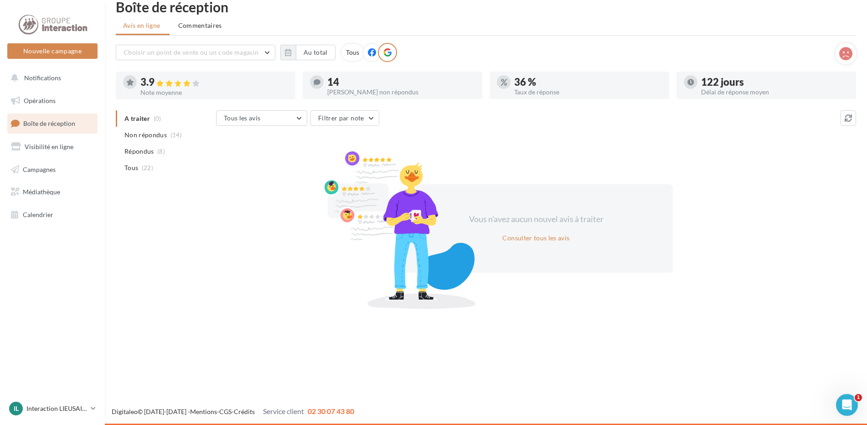
drag, startPoint x: 446, startPoint y: 445, endPoint x: 431, endPoint y: 445, distance: 14.1
click at [431, 410] on html "Nouvelle campagne Nouvelle campagne Notifications Opérations Boîte de réception…" at bounding box center [433, 197] width 867 height 425
drag, startPoint x: 309, startPoint y: 217, endPoint x: 310, endPoint y: 192, distance: 24.2
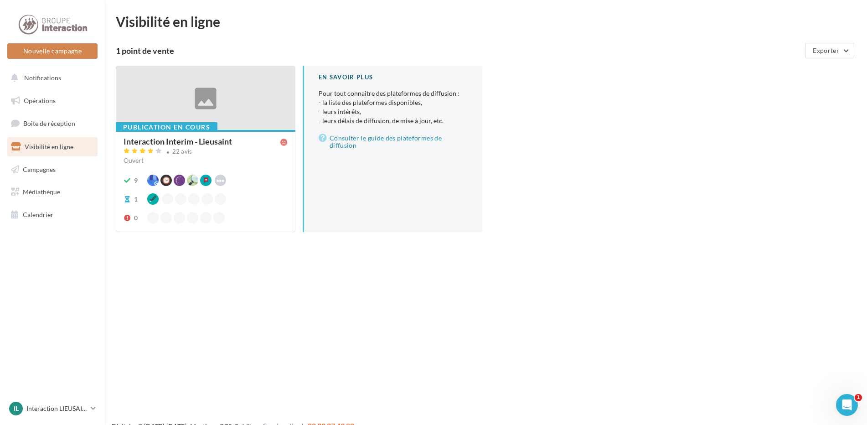
drag, startPoint x: 0, startPoint y: 142, endPoint x: 5, endPoint y: 185, distance: 43.2
drag, startPoint x: 5, startPoint y: 185, endPoint x: 528, endPoint y: 207, distance: 523.1
click at [528, 207] on div "Publication en cours Interaction Interim - Lieusaint 22 avis Ouvert 9 Waze Hood…" at bounding box center [490, 156] width 748 height 181
click at [88, 411] on link "IL Interaction LIEUSAINT Interaction-Lieusaint" at bounding box center [52, 408] width 90 height 17
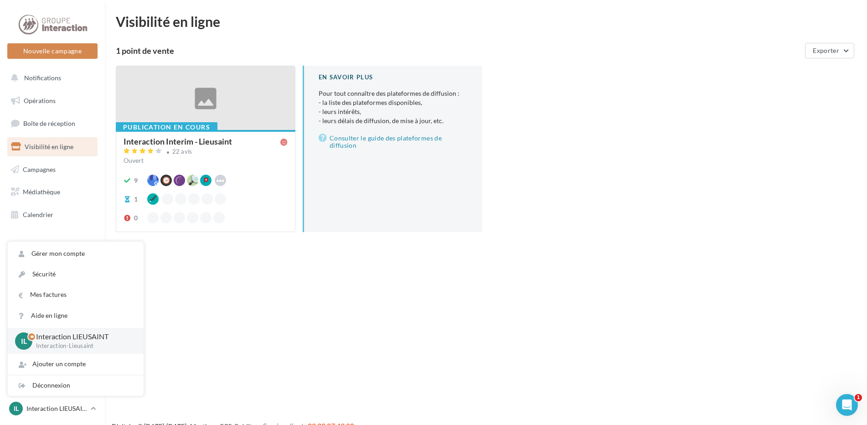
click at [438, 323] on div "Nouvelle campagne Nouvelle campagne Notifications Opérations Boîte de réception…" at bounding box center [433, 227] width 867 height 425
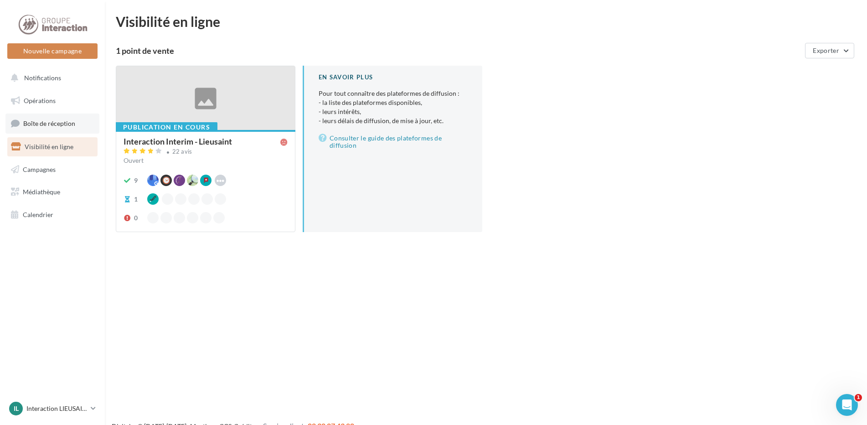
click at [47, 124] on span "Boîte de réception" at bounding box center [49, 123] width 52 height 8
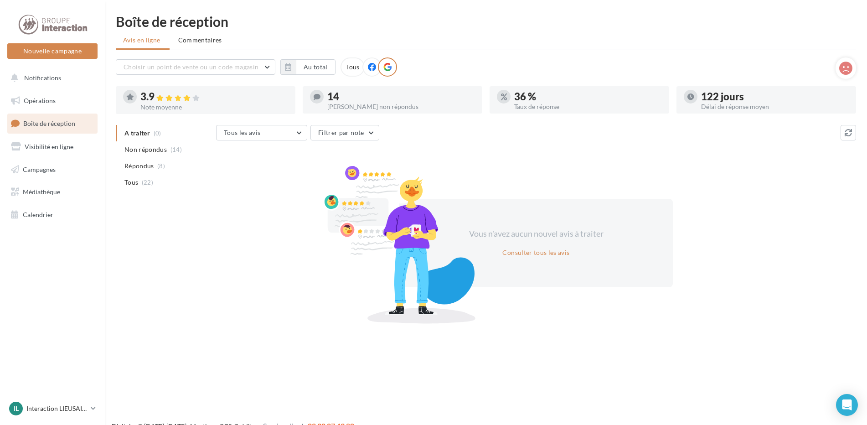
click at [390, 65] on icon at bounding box center [388, 67] width 8 height 8
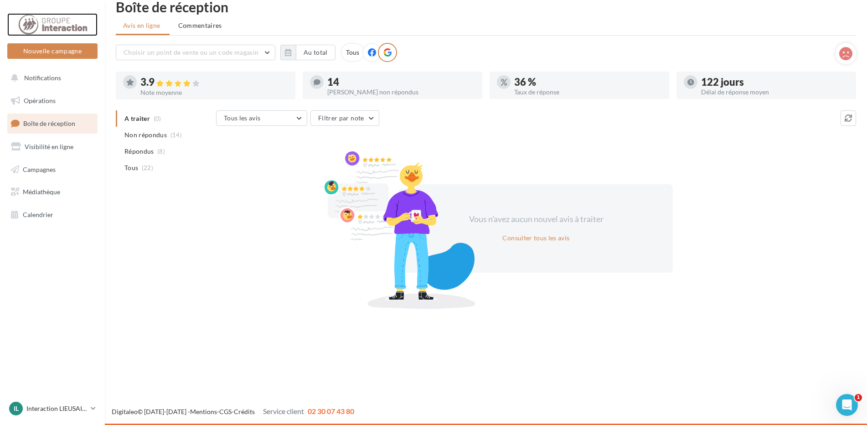
click at [73, 21] on div at bounding box center [52, 24] width 73 height 23
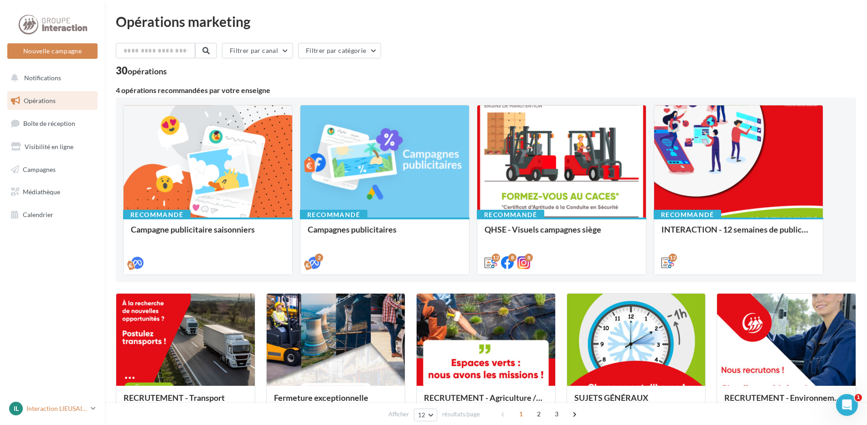
click at [91, 407] on icon at bounding box center [93, 409] width 5 height 8
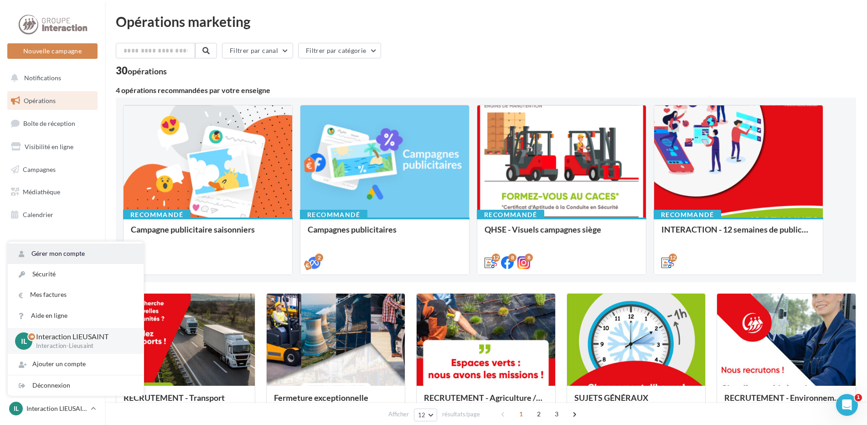
click at [92, 254] on link "Gérer mon compte" at bounding box center [76, 254] width 136 height 21
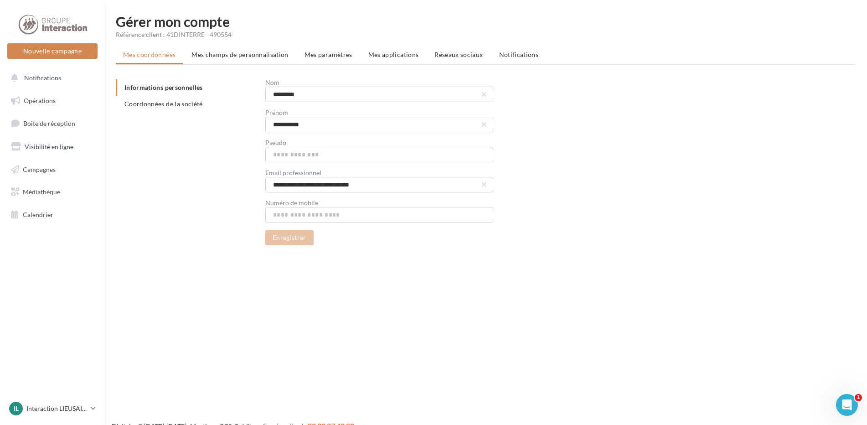
click at [446, 64] on ul "Mes coordonnées Mes champs de personnalisation Mes paramètres Mes applications …" at bounding box center [486, 56] width 741 height 18
drag, startPoint x: 446, startPoint y: 64, endPoint x: 448, endPoint y: 57, distance: 7.6
click at [448, 57] on span "Réseaux sociaux" at bounding box center [459, 55] width 48 height 8
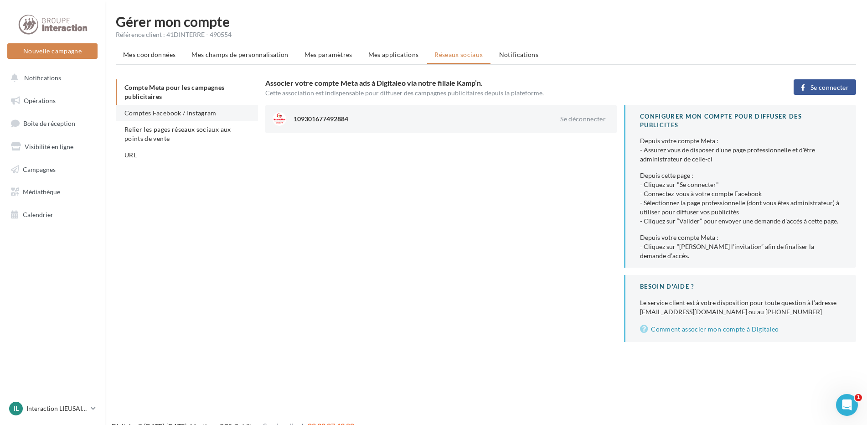
click at [151, 109] on span "Comptes Facebook / Instagram" at bounding box center [171, 113] width 92 height 8
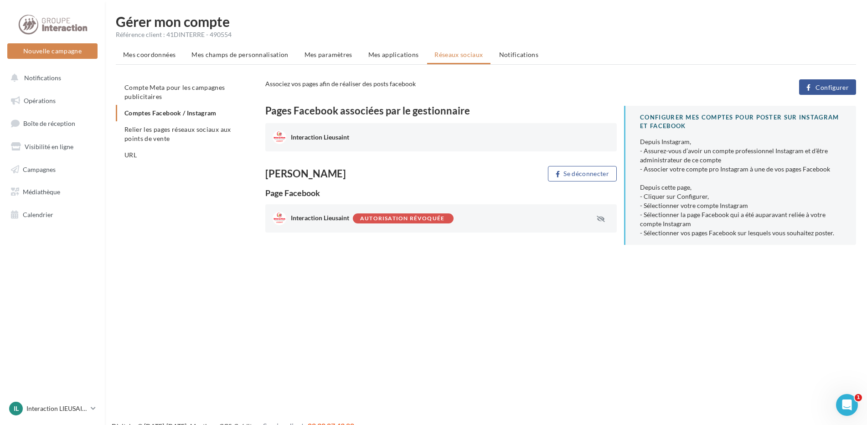
click at [835, 84] on span "Configurer" at bounding box center [832, 87] width 33 height 7
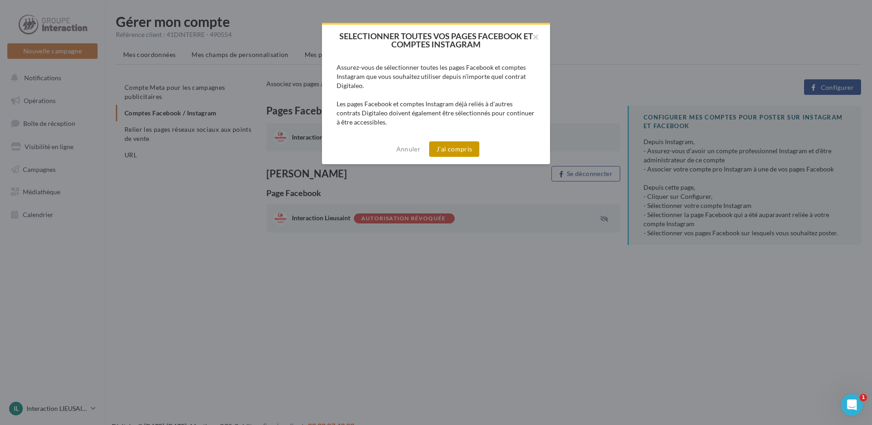
click at [441, 148] on button "J'ai compris" at bounding box center [454, 149] width 50 height 16
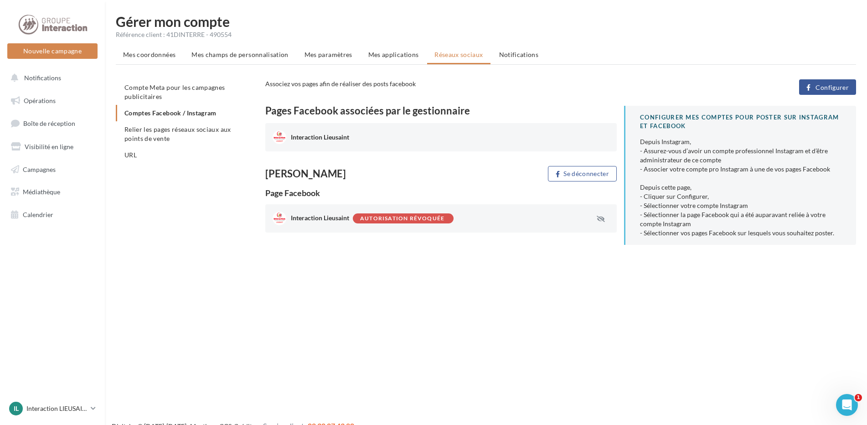
click at [843, 82] on button "Configurer" at bounding box center [828, 87] width 57 height 16
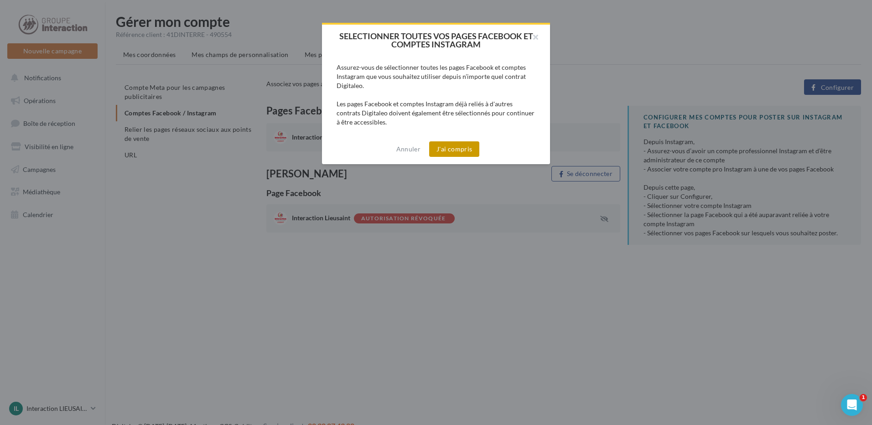
click at [468, 144] on button "J'ai compris" at bounding box center [454, 149] width 50 height 16
